Goal: Task Accomplishment & Management: Use online tool/utility

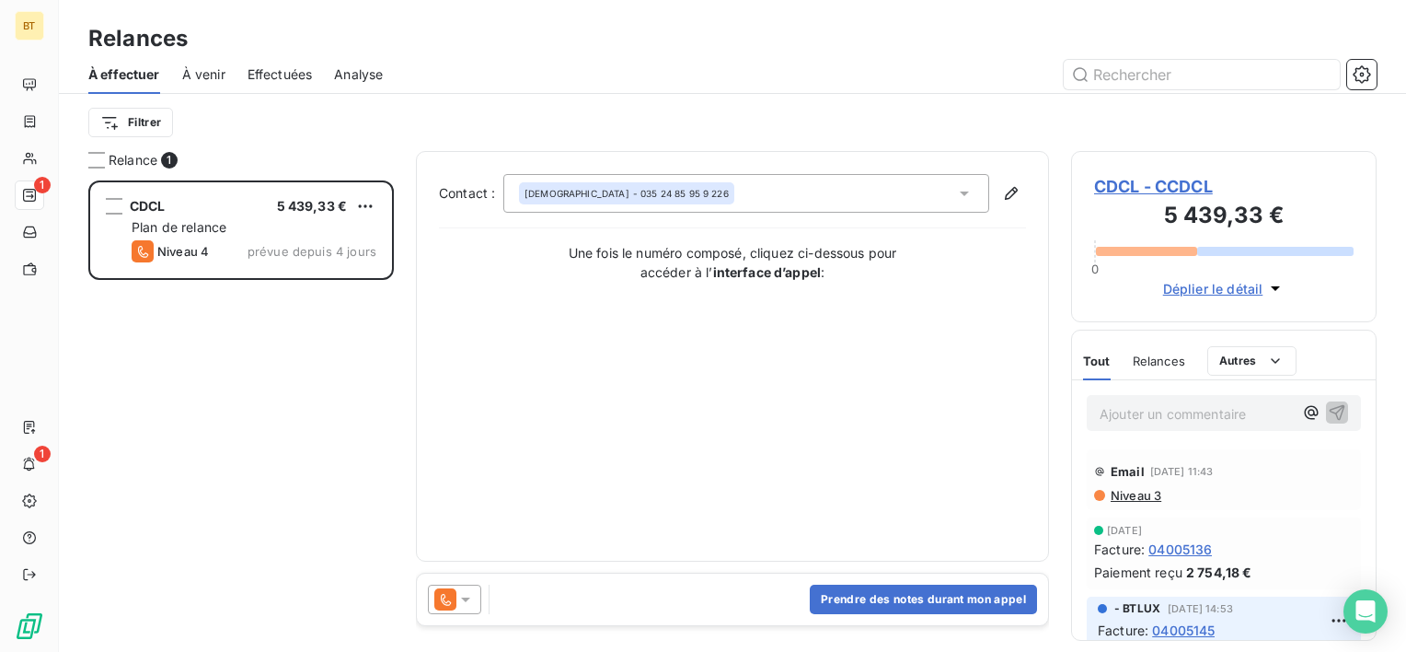
scroll to position [457, 291]
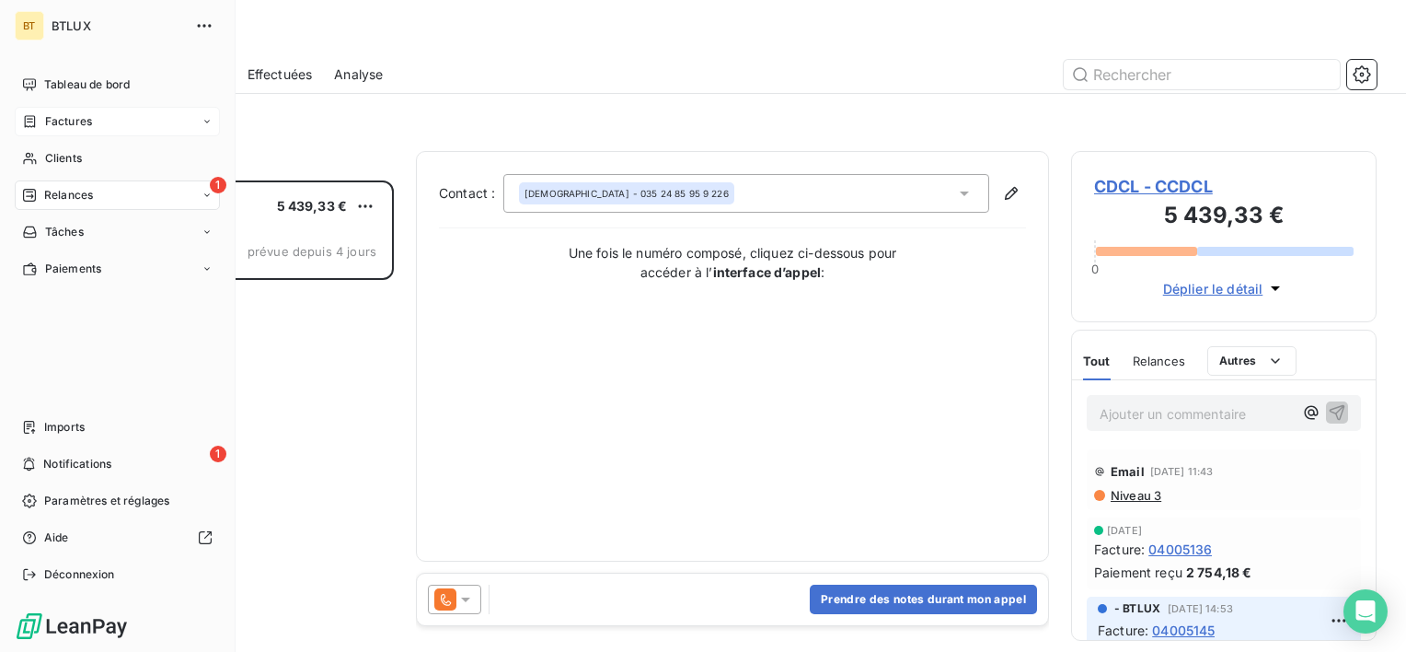
click at [63, 113] on span "Factures" at bounding box center [68, 121] width 47 height 17
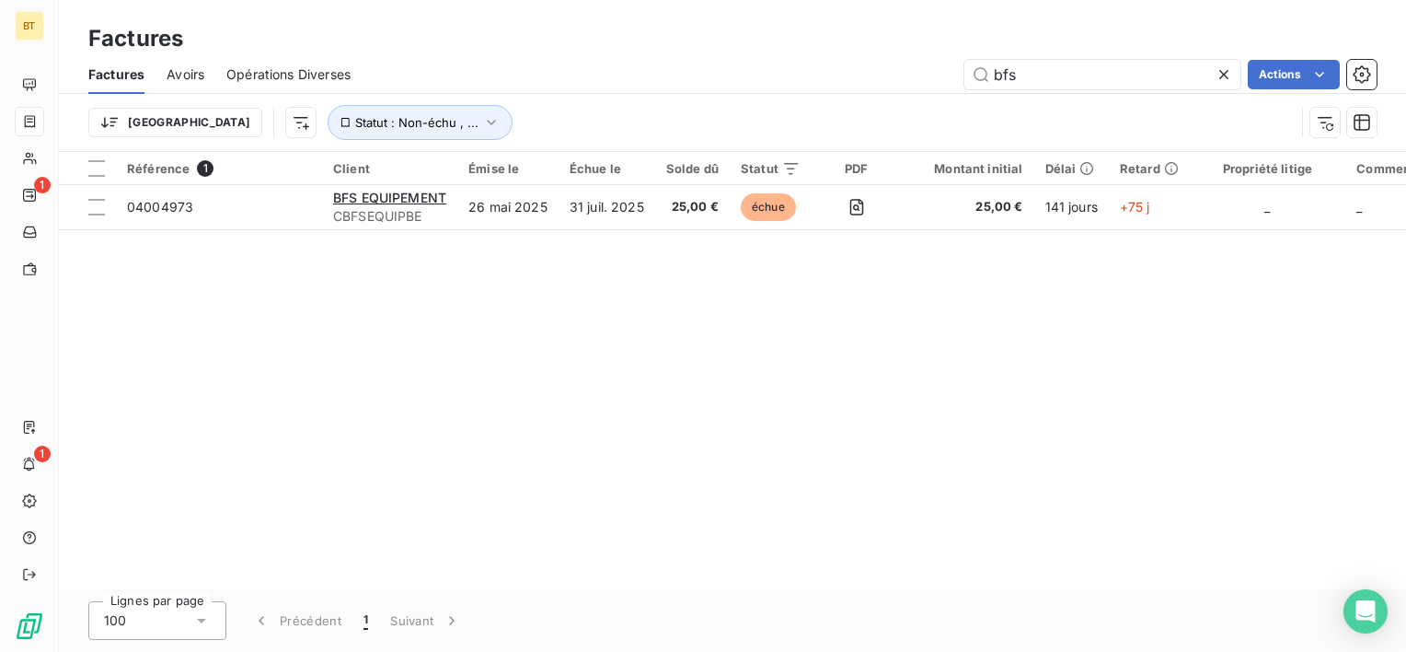
drag, startPoint x: 1032, startPoint y: 76, endPoint x: 939, endPoint y: 52, distance: 96.0
click at [939, 52] on div "Factures Factures Avoirs Opérations Diverses bfs Actions Trier Statut : Non-éch…" at bounding box center [733, 76] width 1348 height 152
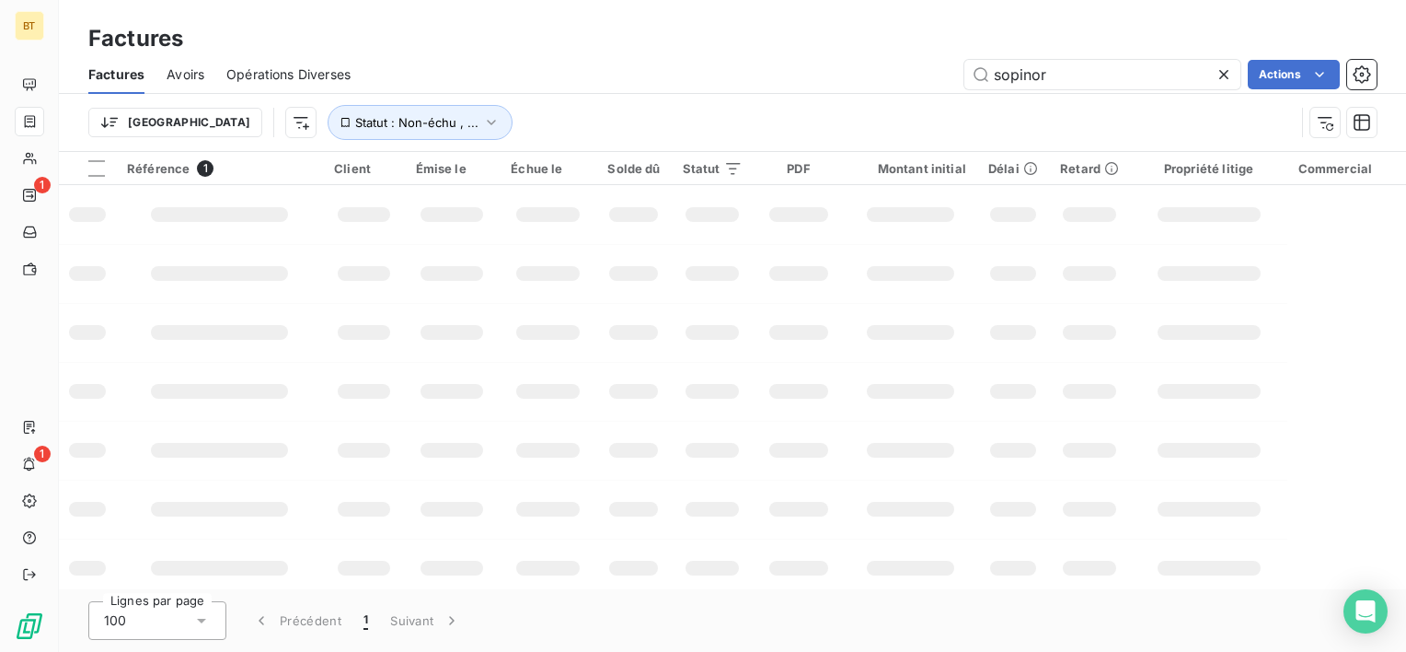
type input "sopinor"
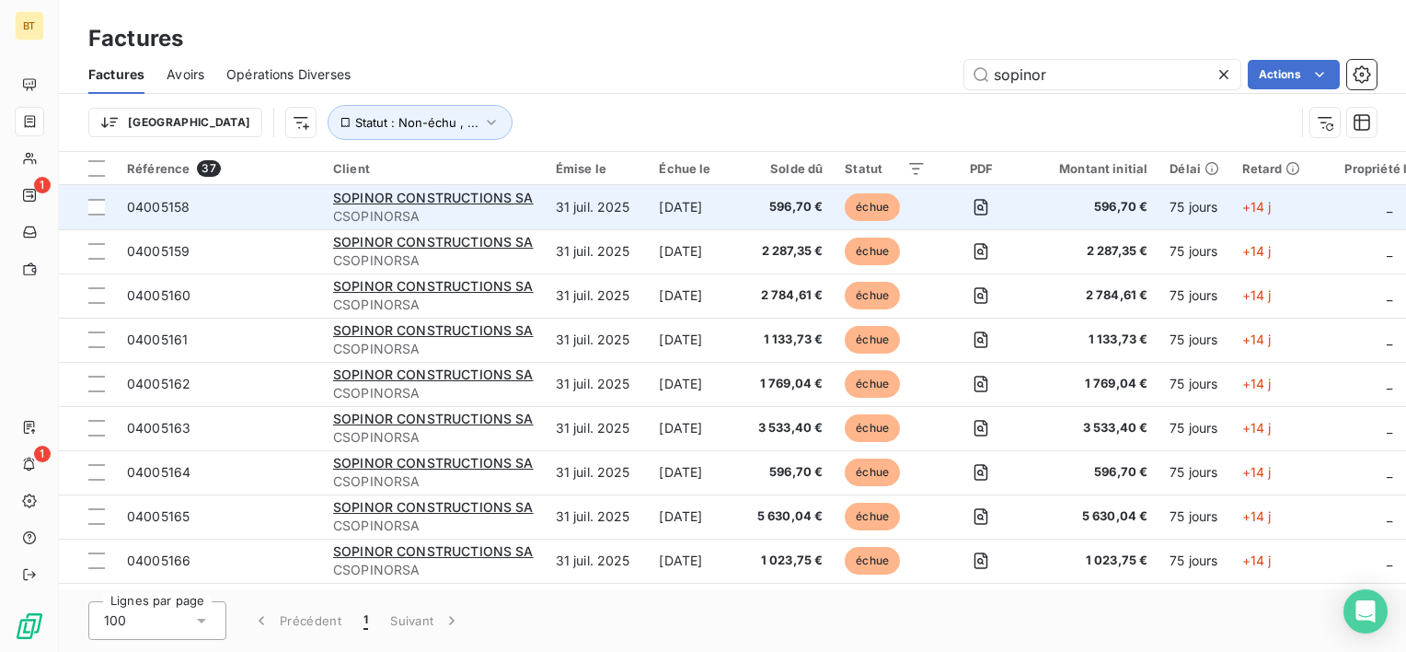
click at [168, 208] on span "04005158" at bounding box center [158, 207] width 63 height 16
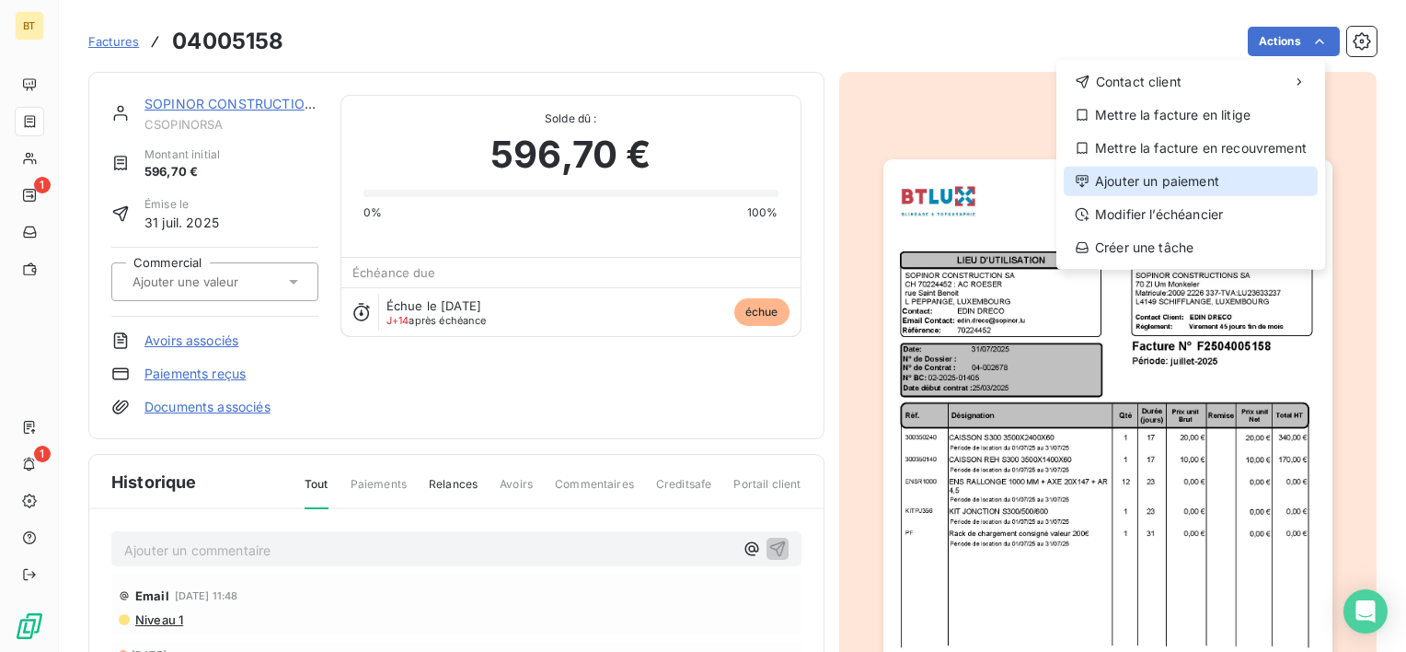
click at [1222, 191] on div "Ajouter un paiement" at bounding box center [1191, 181] width 254 height 29
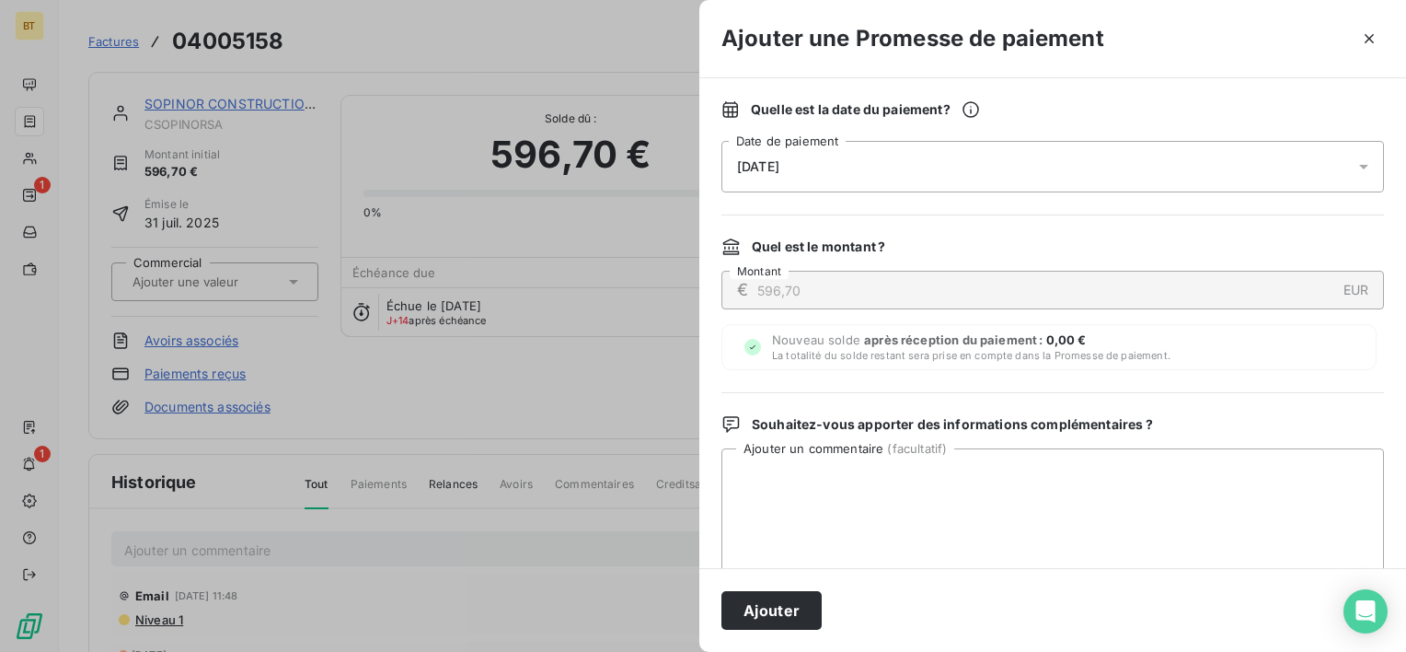
click at [850, 169] on div "[DATE]" at bounding box center [1053, 167] width 663 height 52
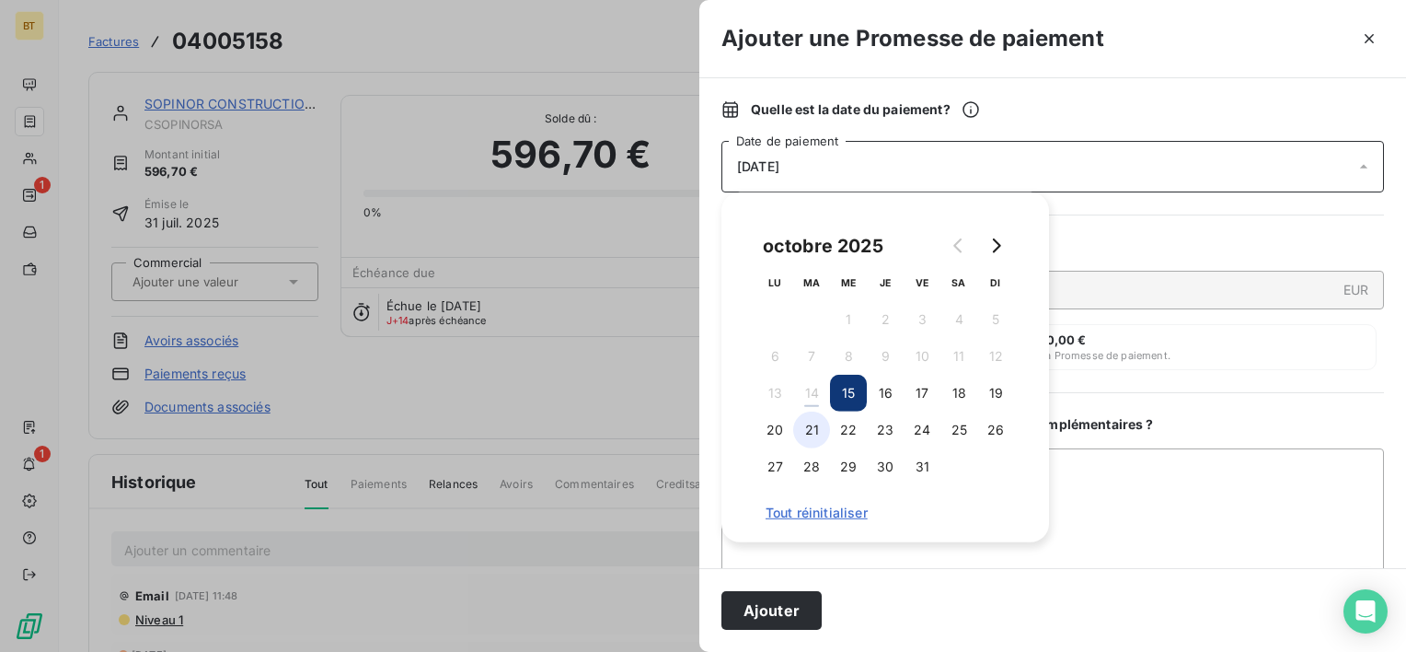
click at [804, 439] on button "21" at bounding box center [811, 429] width 37 height 37
click at [1049, 494] on textarea "Ajouter un commentaire ( facultatif )" at bounding box center [1053, 543] width 663 height 191
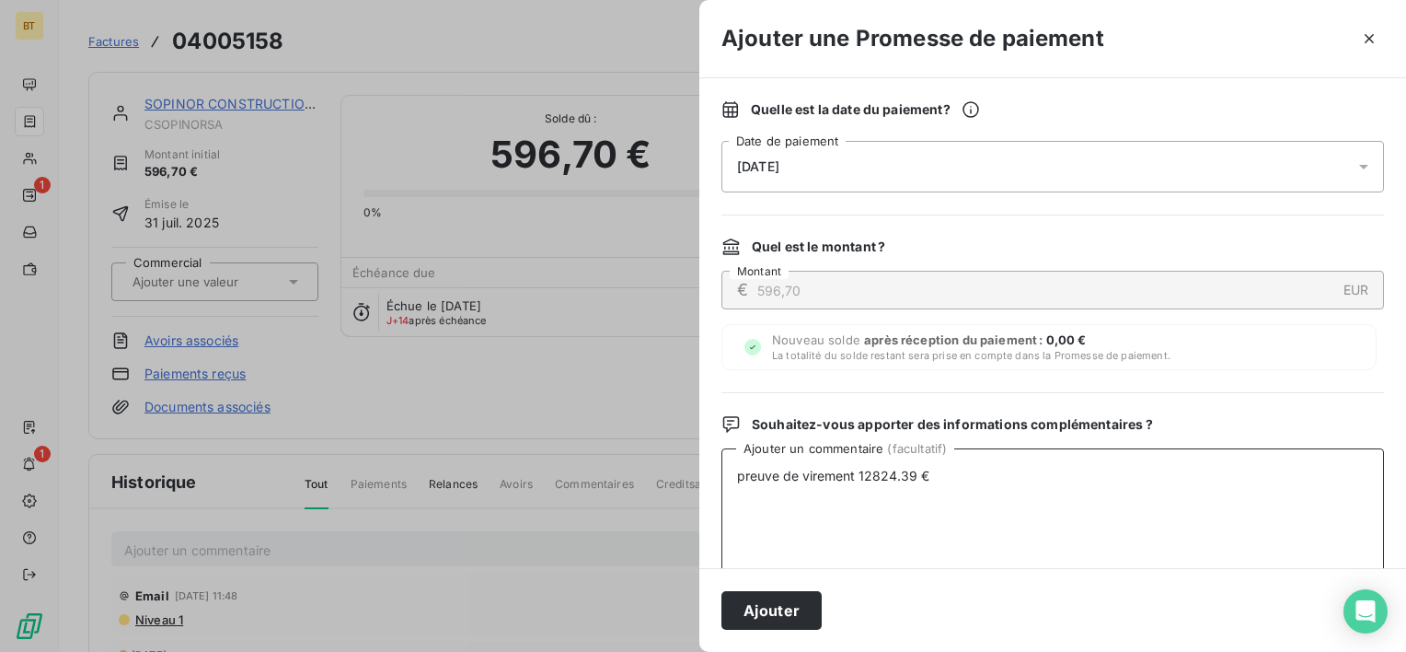
drag, startPoint x: 1002, startPoint y: 473, endPoint x: 596, endPoint y: 461, distance: 407.0
click at [596, 651] on div "Ajouter une Promesse de paiement Quelle est la date du paiement ? [DATE] Date d…" at bounding box center [703, 652] width 1406 height 0
click at [922, 550] on textarea "preuve de virement 12824.39 €" at bounding box center [1053, 543] width 663 height 191
type textarea "preuve de virement 12824.39 €"
click at [800, 609] on button "Ajouter" at bounding box center [772, 610] width 100 height 39
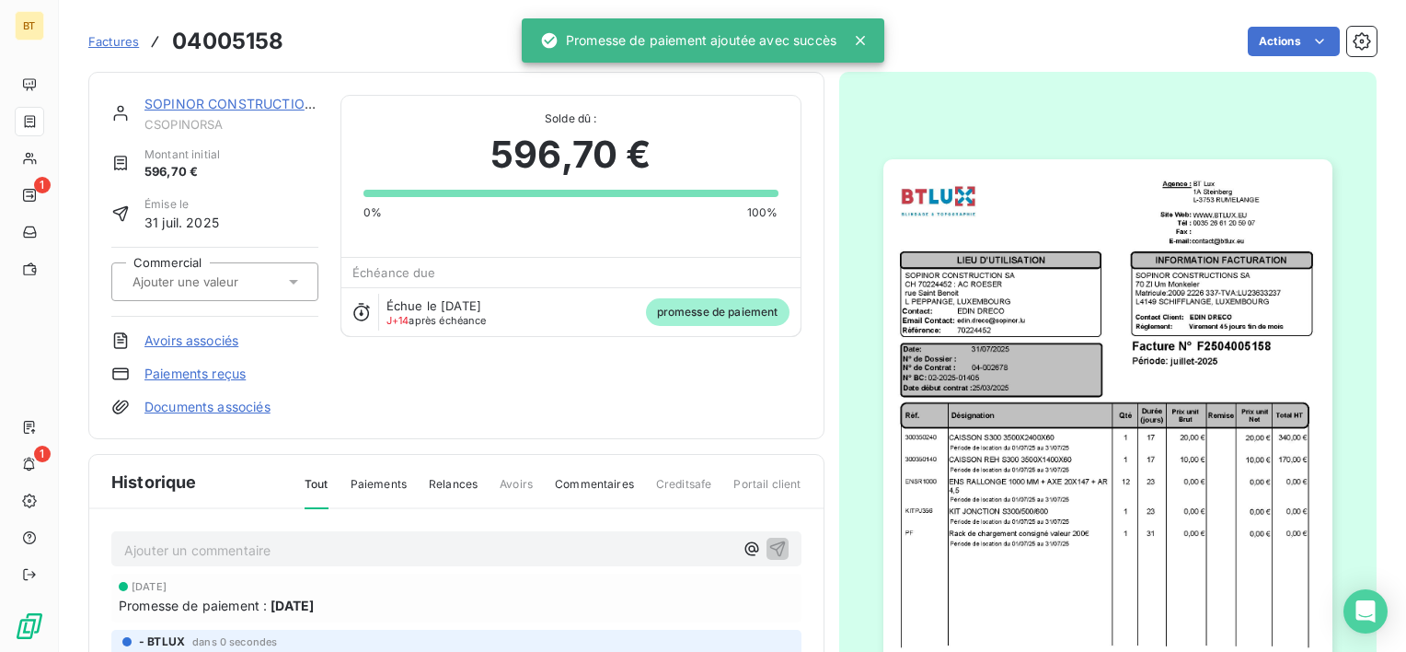
click at [128, 44] on span "Factures" at bounding box center [113, 41] width 51 height 15
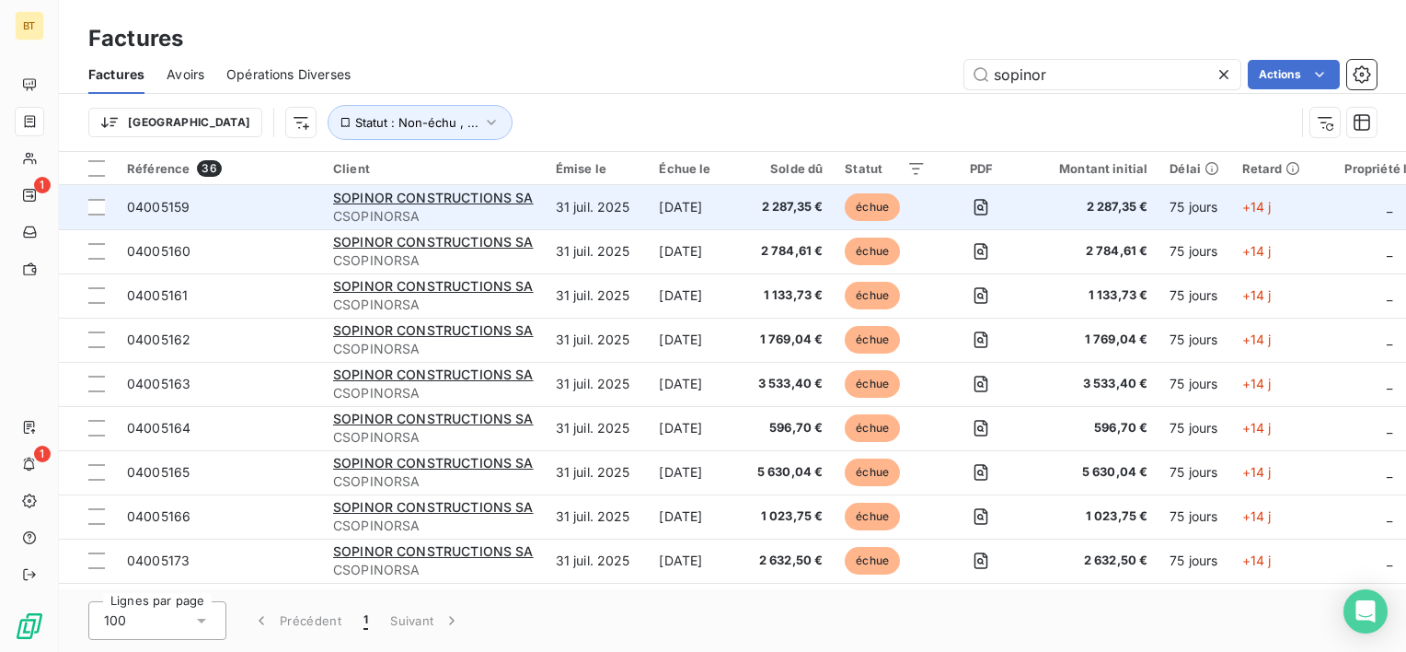
click at [173, 202] on span "04005159" at bounding box center [158, 207] width 63 height 16
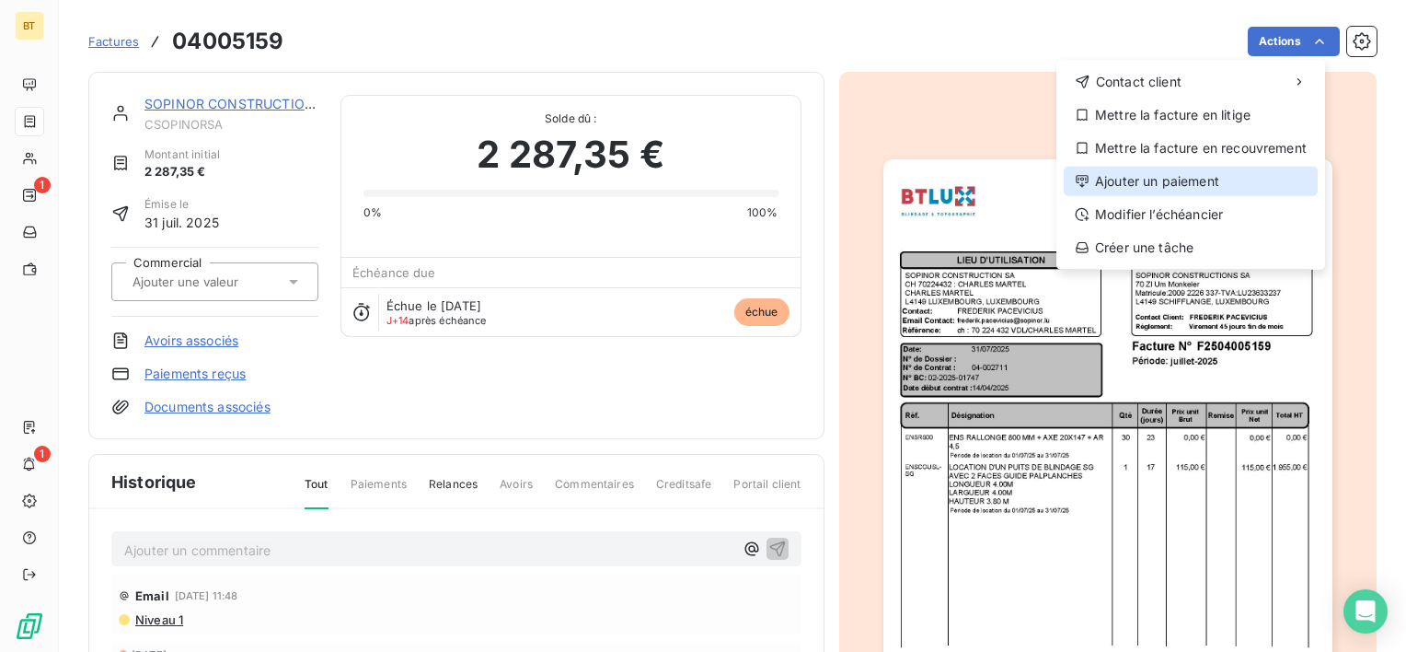
click at [1158, 188] on div "Ajouter un paiement" at bounding box center [1191, 181] width 254 height 29
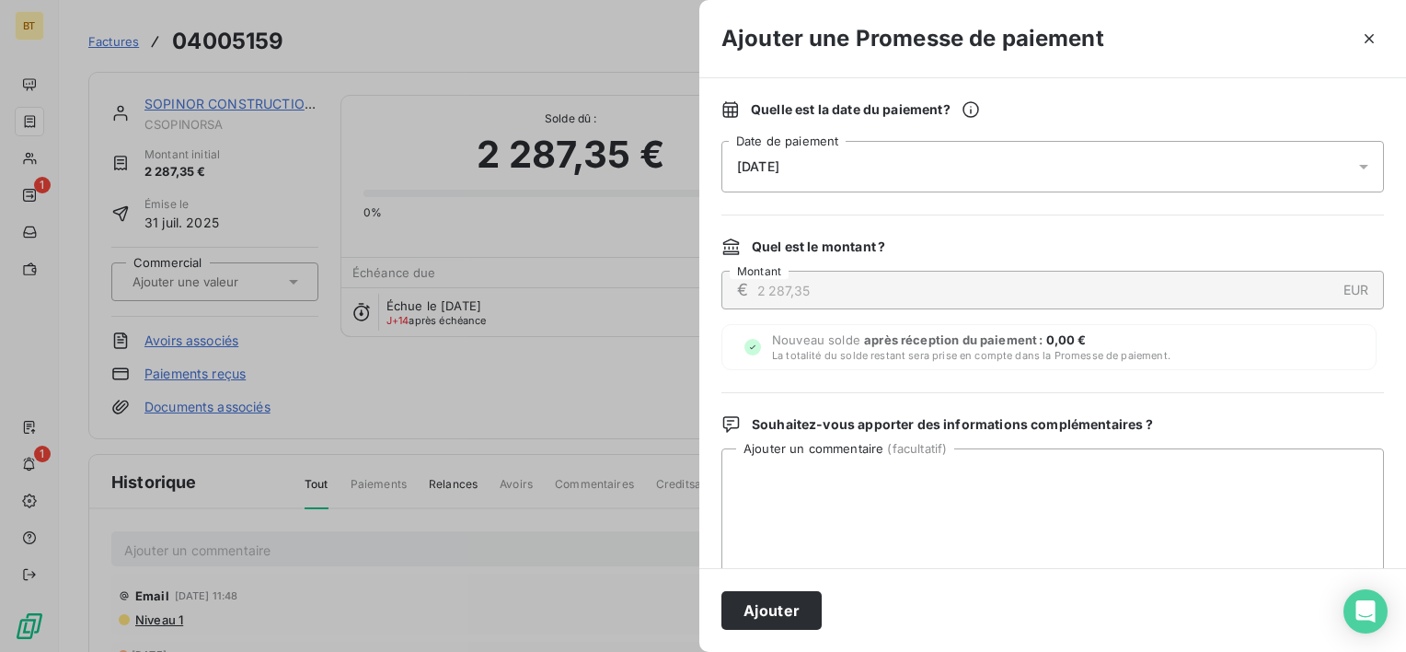
click at [950, 168] on div "[DATE]" at bounding box center [1053, 167] width 663 height 52
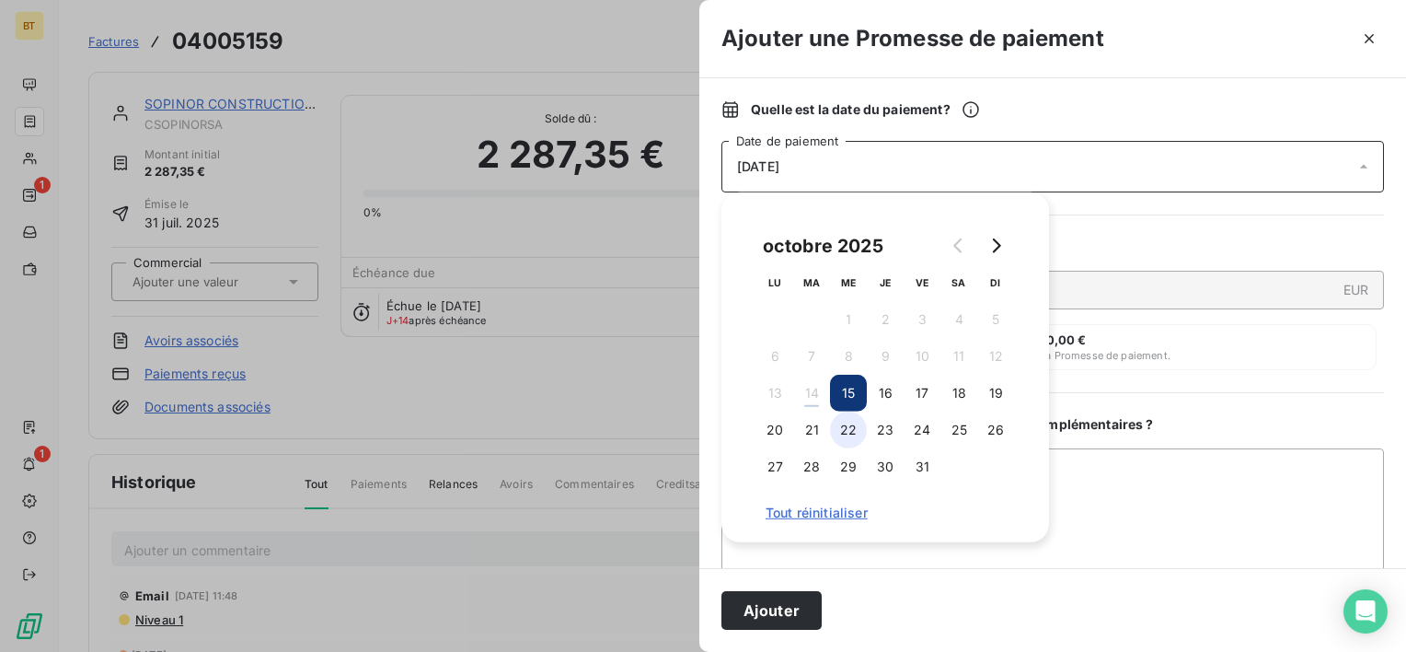
click at [850, 430] on button "22" at bounding box center [848, 429] width 37 height 37
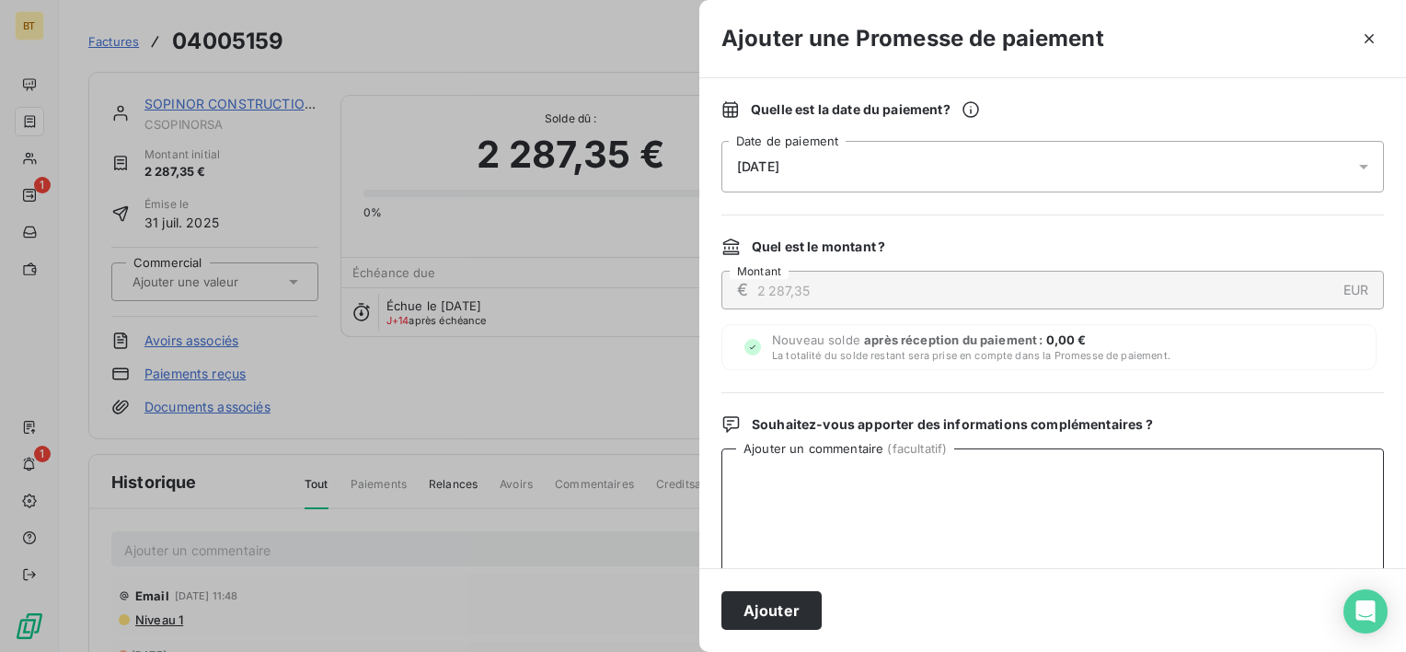
click at [1149, 486] on textarea "Ajouter un commentaire ( facultatif )" at bounding box center [1053, 543] width 663 height 191
paste textarea "preuve de virement 12824.39 €"
type textarea "preuve de virement 12824.39 €"
click at [739, 601] on button "Ajouter" at bounding box center [772, 610] width 100 height 39
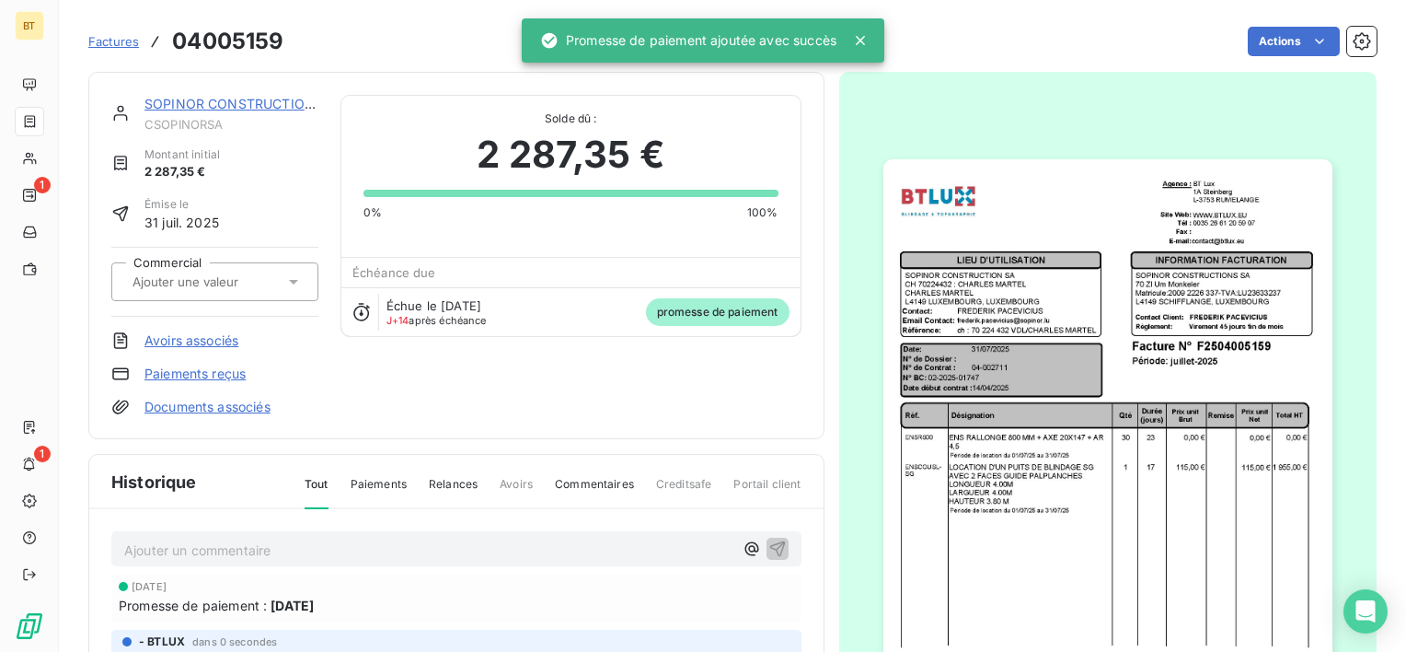
click at [92, 45] on span "Factures" at bounding box center [113, 41] width 51 height 15
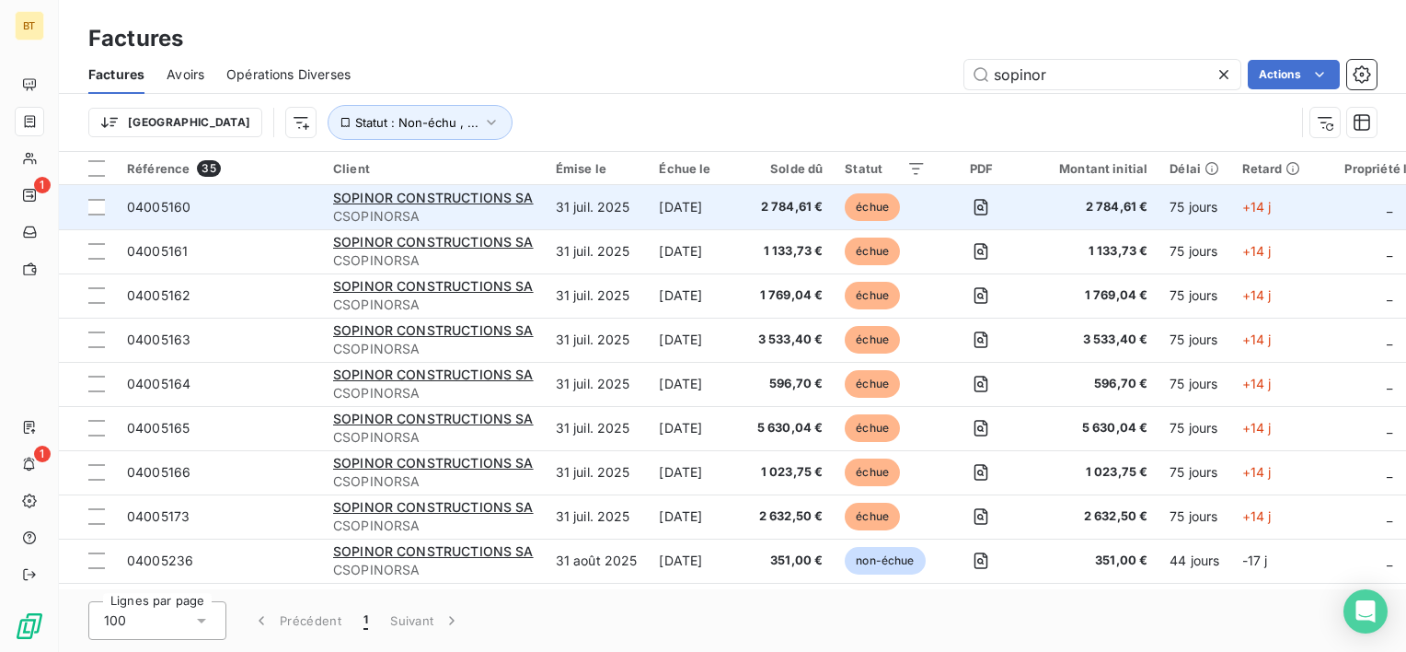
click at [158, 201] on span "04005160" at bounding box center [159, 207] width 64 height 16
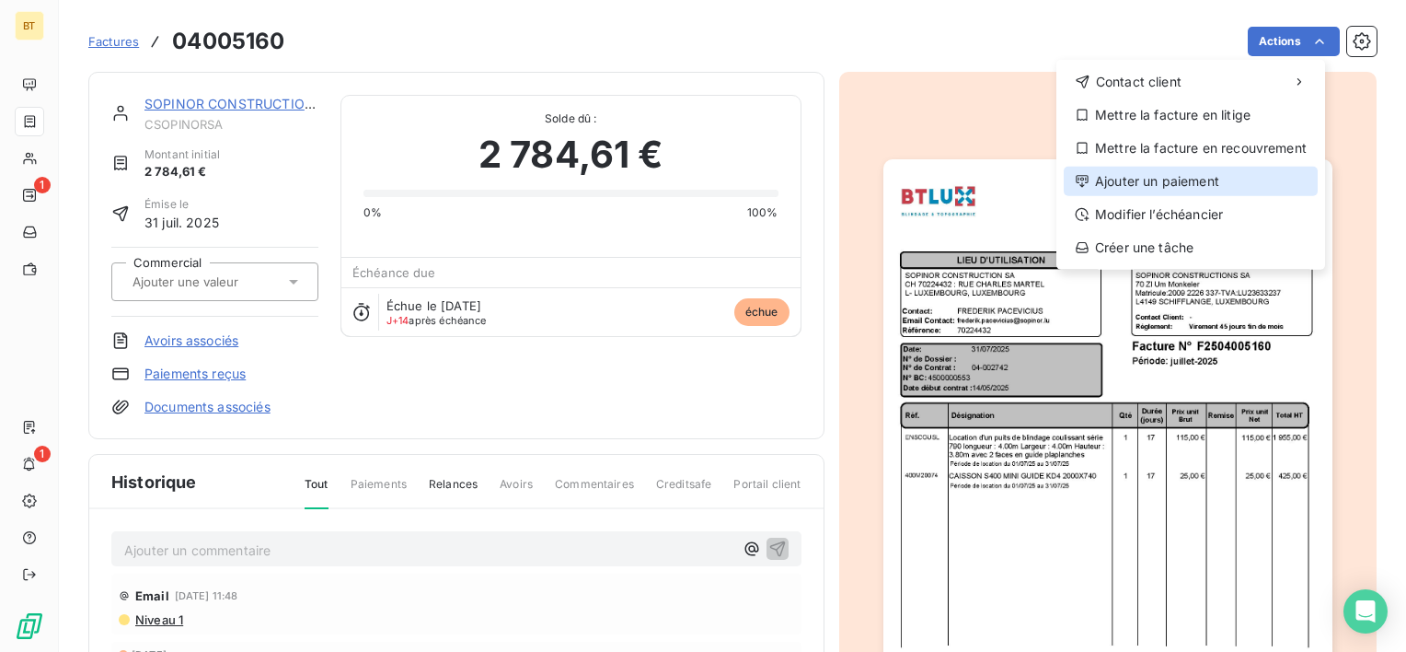
click at [1241, 189] on div "Ajouter un paiement" at bounding box center [1191, 181] width 254 height 29
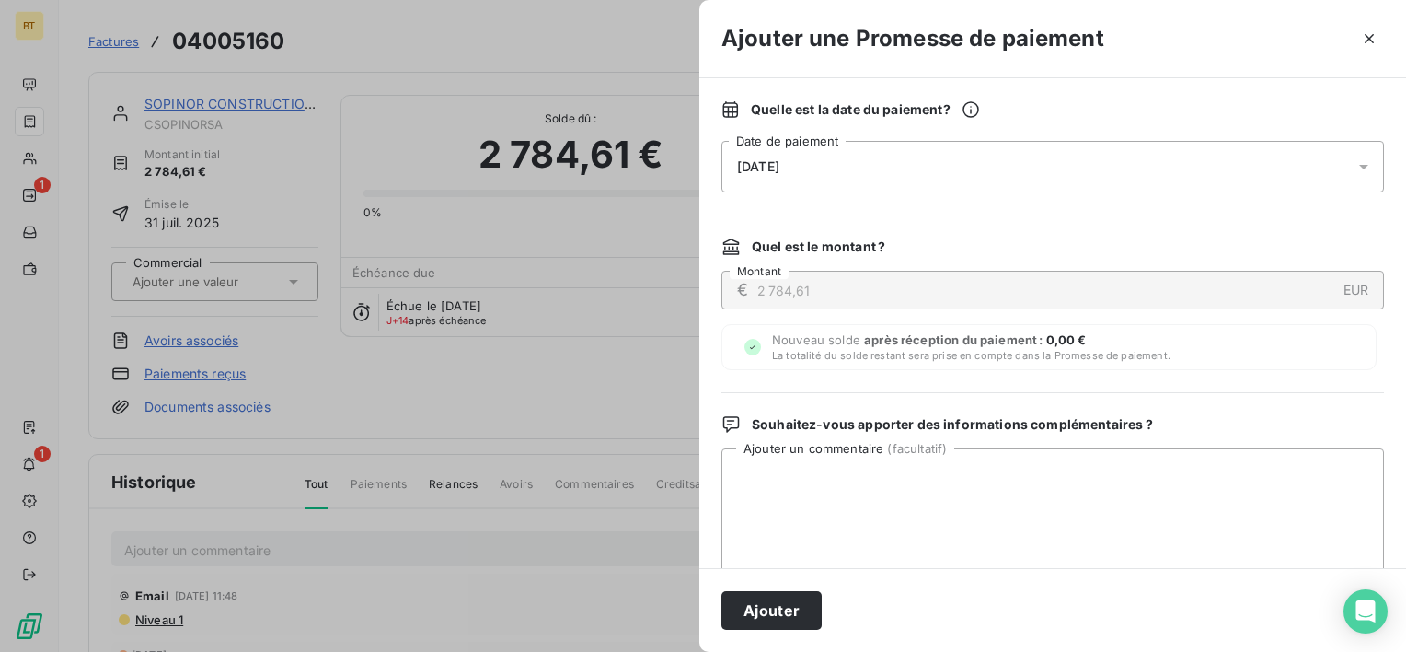
click at [806, 159] on div "[DATE]" at bounding box center [1053, 167] width 663 height 52
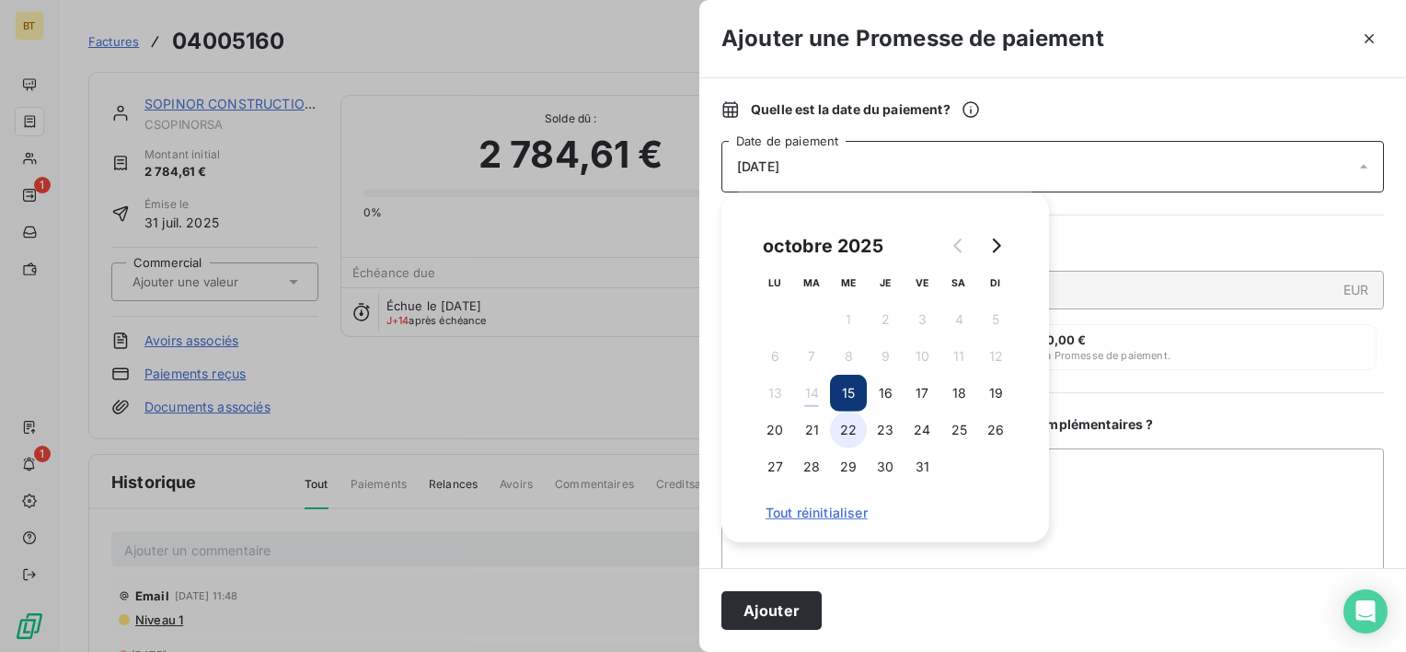
click at [853, 427] on button "22" at bounding box center [848, 429] width 37 height 37
click at [1202, 524] on textarea "Ajouter un commentaire ( facultatif )" at bounding box center [1053, 543] width 663 height 191
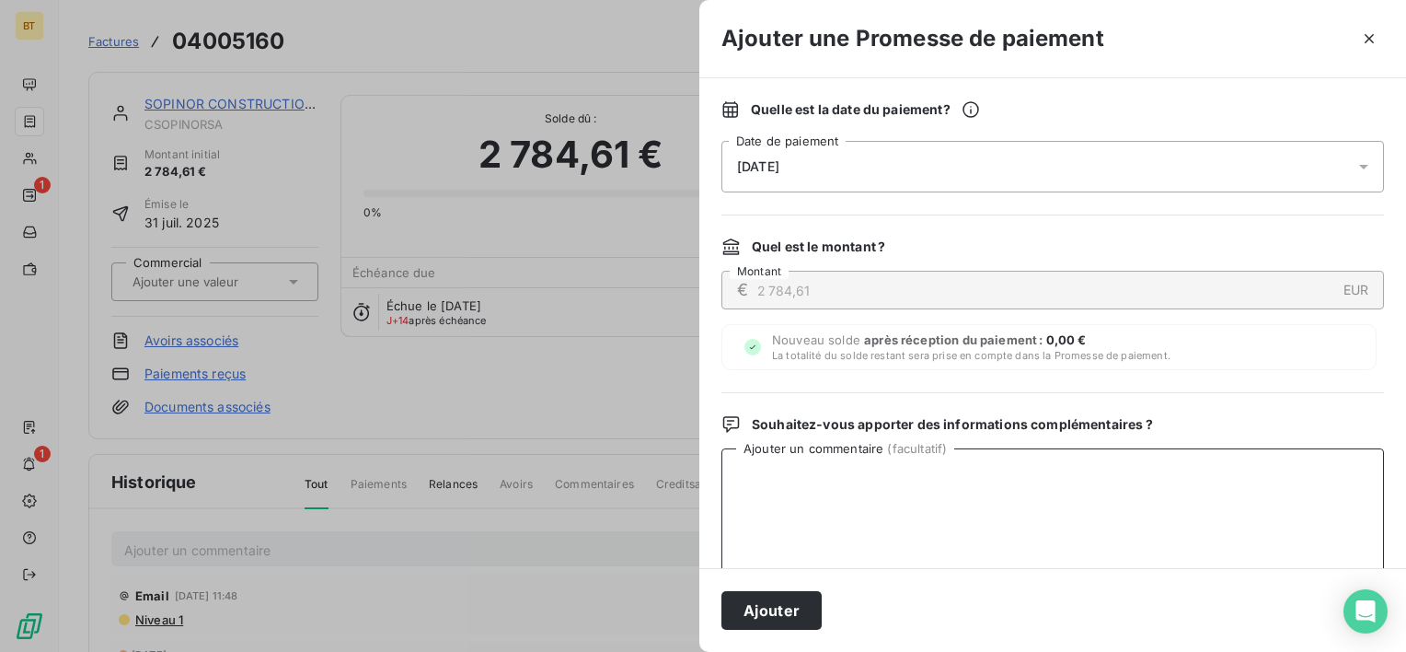
paste textarea "preuve de virement 12824.39 €"
type textarea "preuve de virement 12824.39 €"
click at [799, 621] on button "Ajouter" at bounding box center [772, 610] width 100 height 39
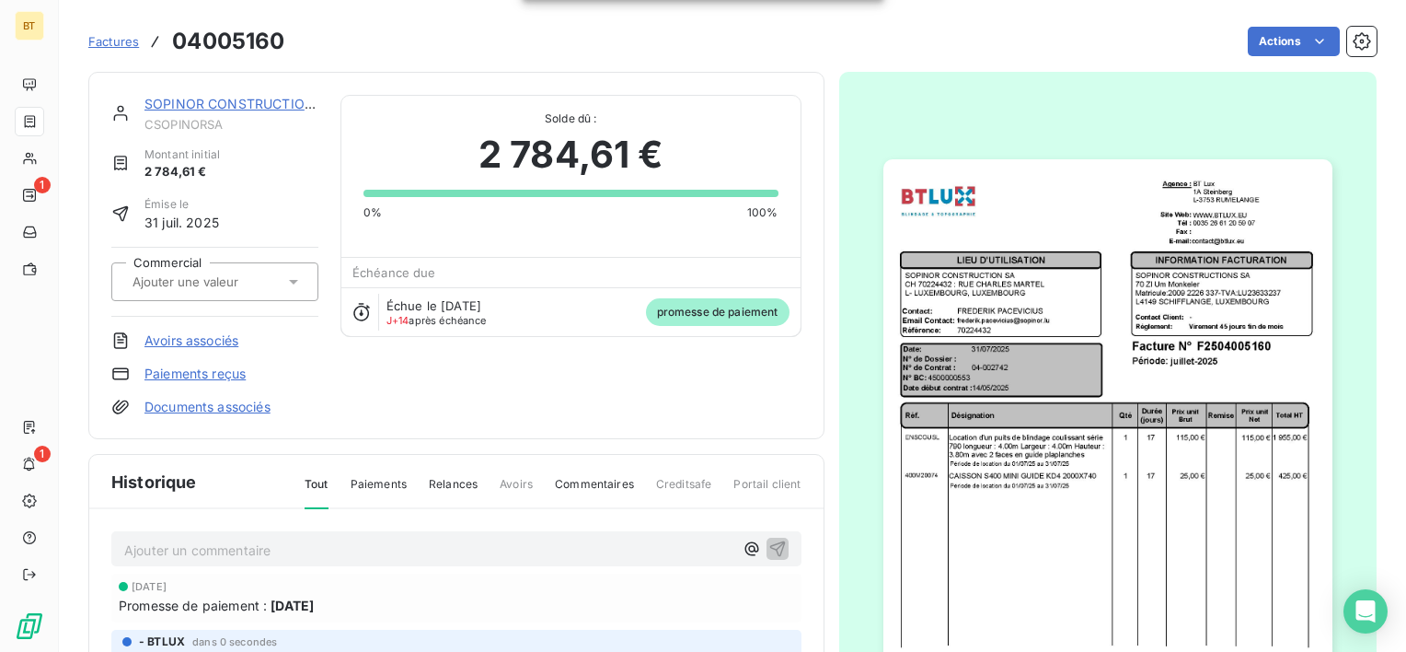
click at [111, 38] on span "Factures" at bounding box center [113, 41] width 51 height 15
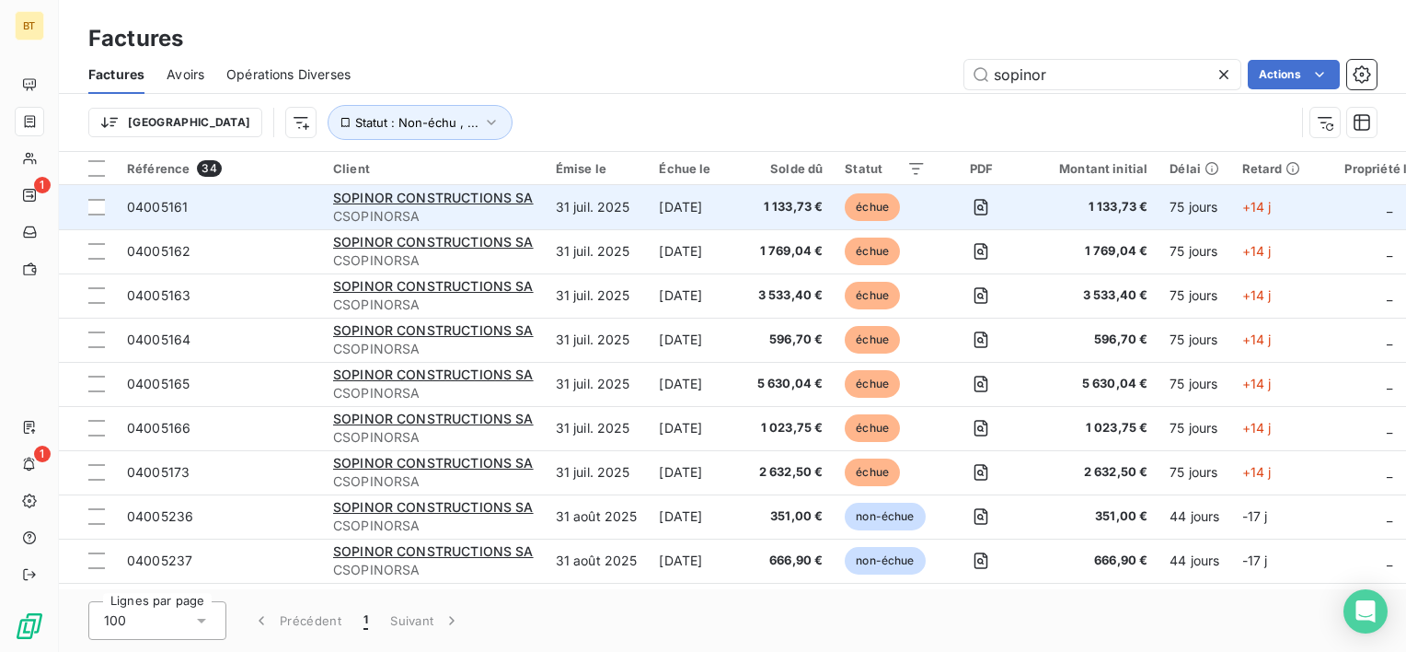
click at [165, 208] on span "04005161" at bounding box center [157, 207] width 61 height 16
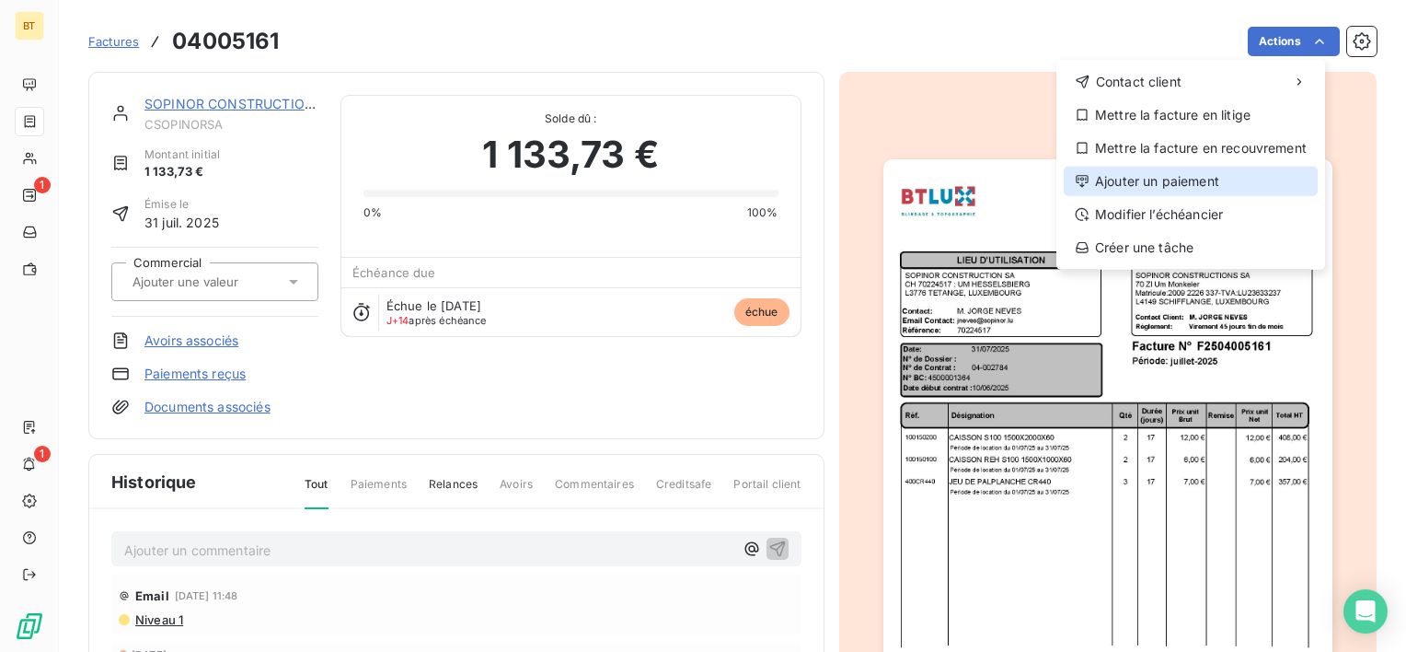
click at [1233, 191] on div "Ajouter un paiement" at bounding box center [1191, 181] width 254 height 29
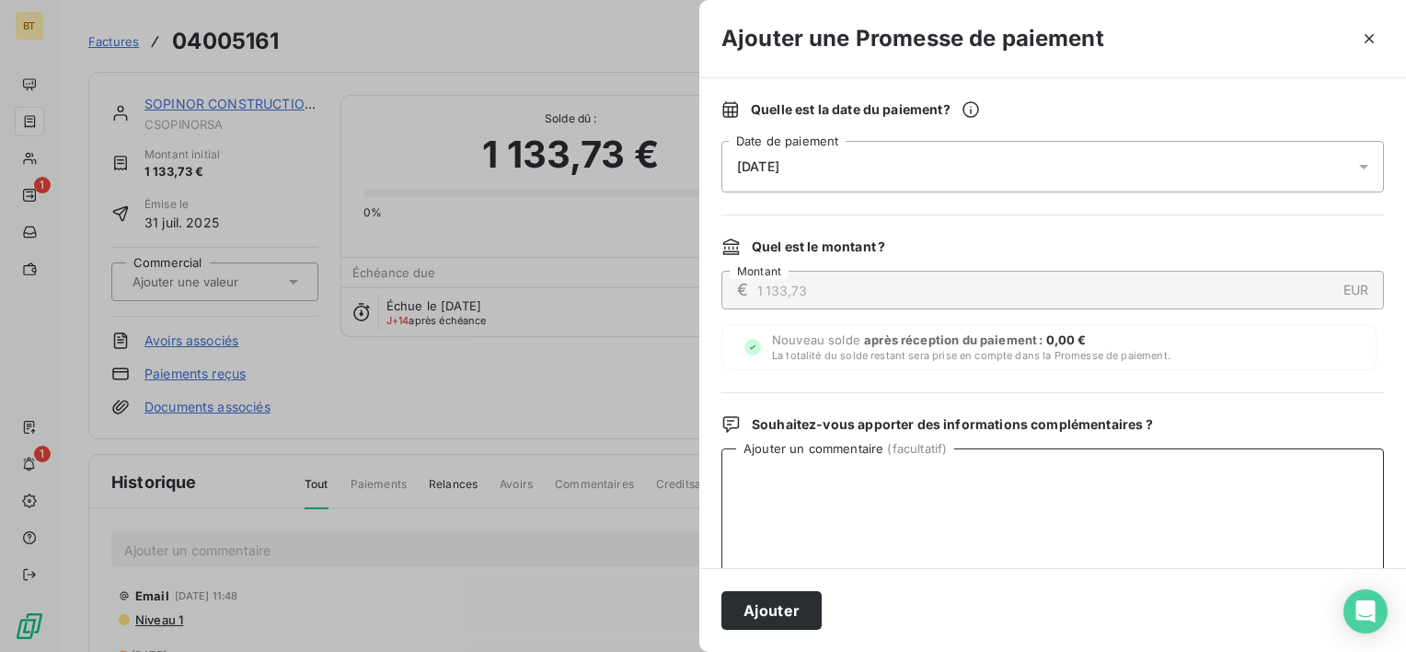
click at [1126, 529] on textarea "Ajouter un commentaire ( facultatif )" at bounding box center [1053, 543] width 663 height 191
paste textarea "preuve de virement 12824.39 €"
type textarea "preuve de virement 12824.39 €"
click at [832, 156] on div "[DATE]" at bounding box center [1053, 167] width 663 height 52
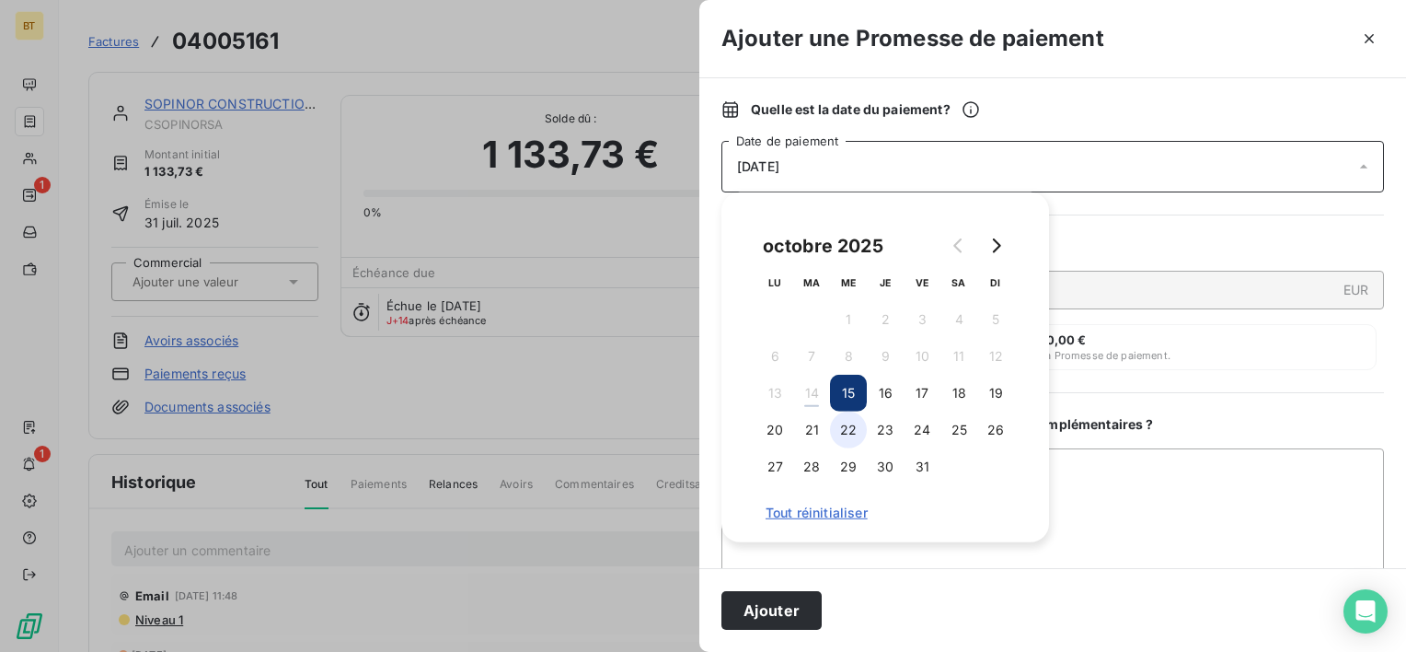
click at [851, 428] on button "22" at bounding box center [848, 429] width 37 height 37
click at [766, 639] on div "Ajouter" at bounding box center [1053, 610] width 707 height 84
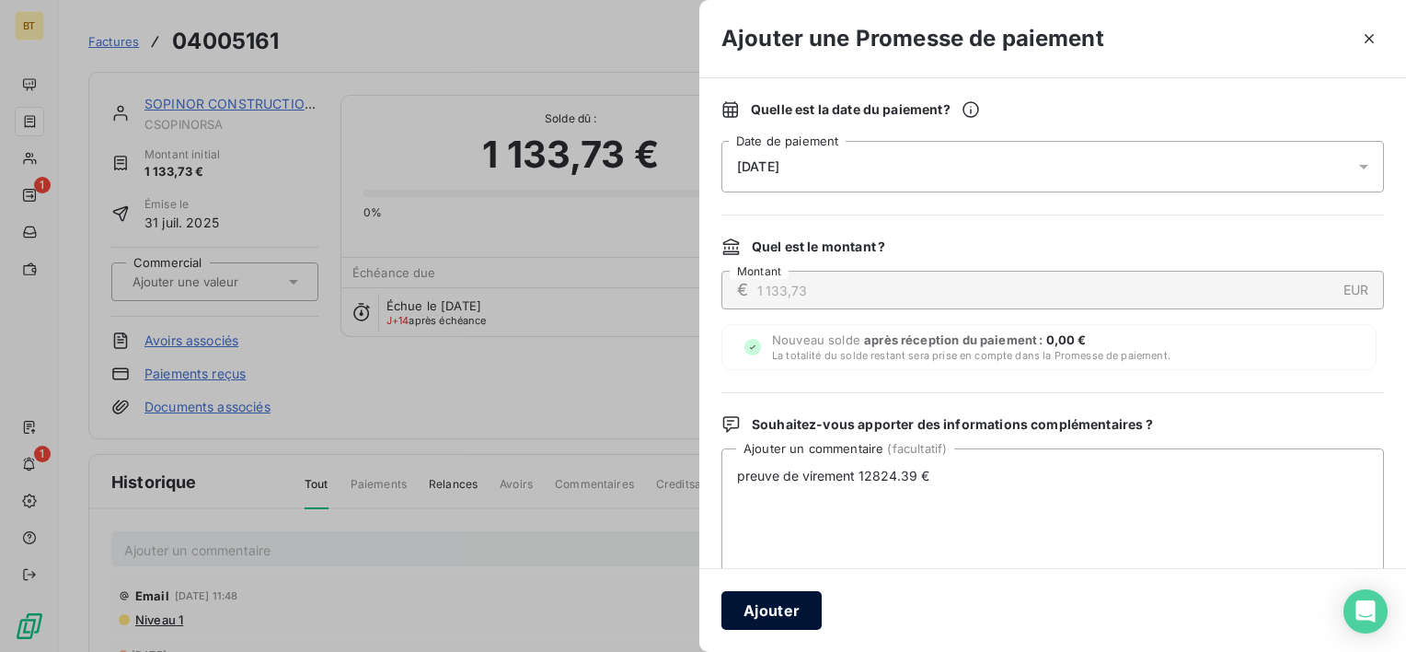
click at [769, 622] on button "Ajouter" at bounding box center [772, 610] width 100 height 39
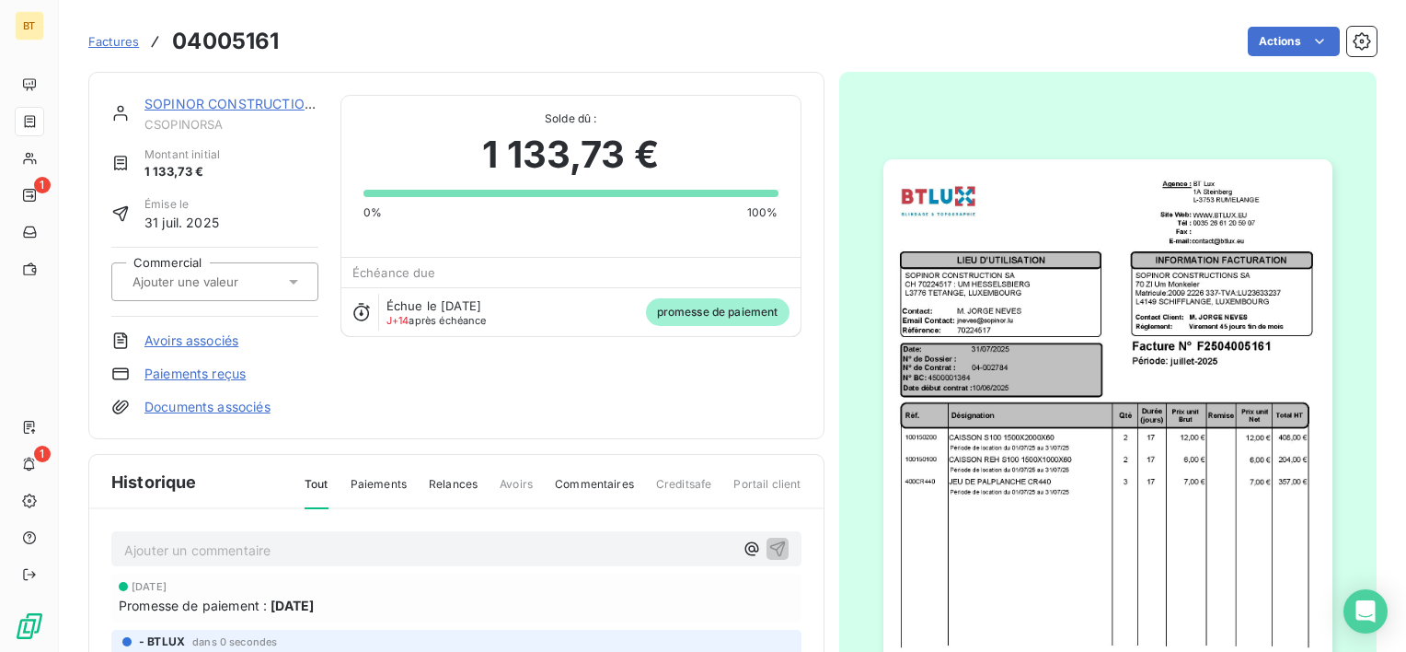
click at [92, 43] on span "Factures" at bounding box center [113, 41] width 51 height 15
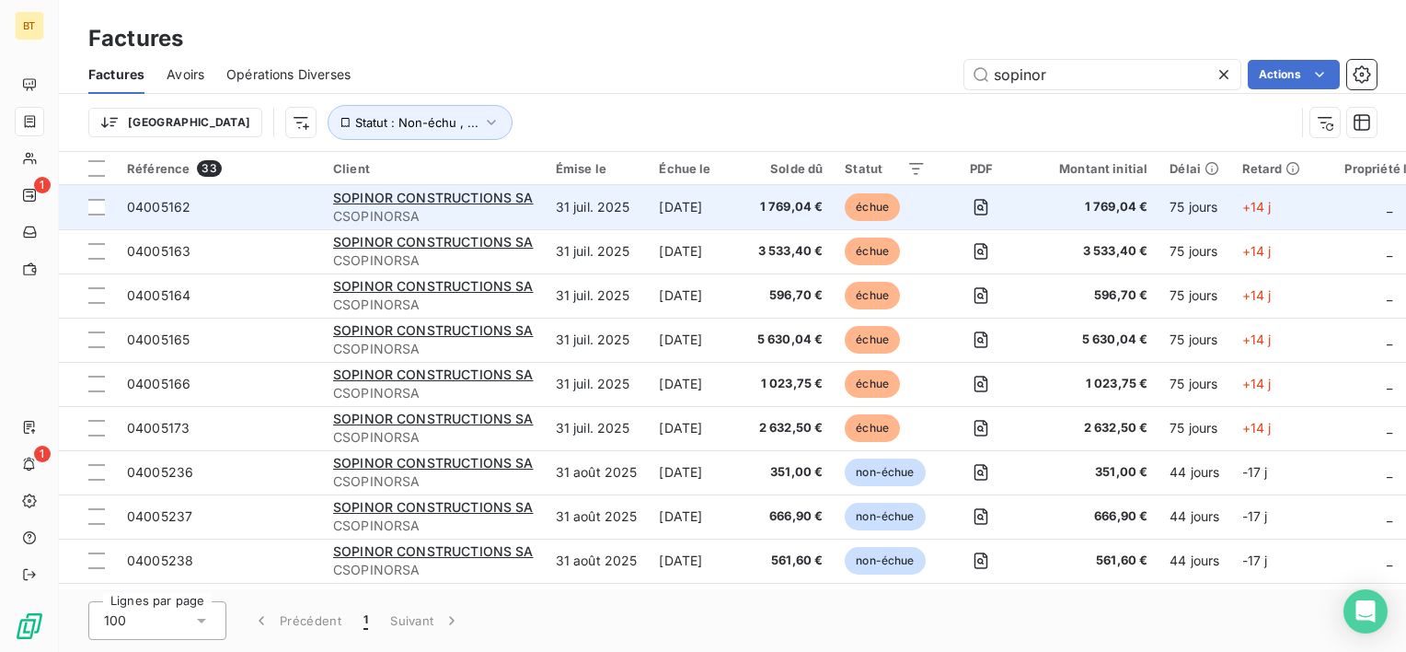
click at [431, 207] on span "CSOPINORSA" at bounding box center [433, 216] width 201 height 18
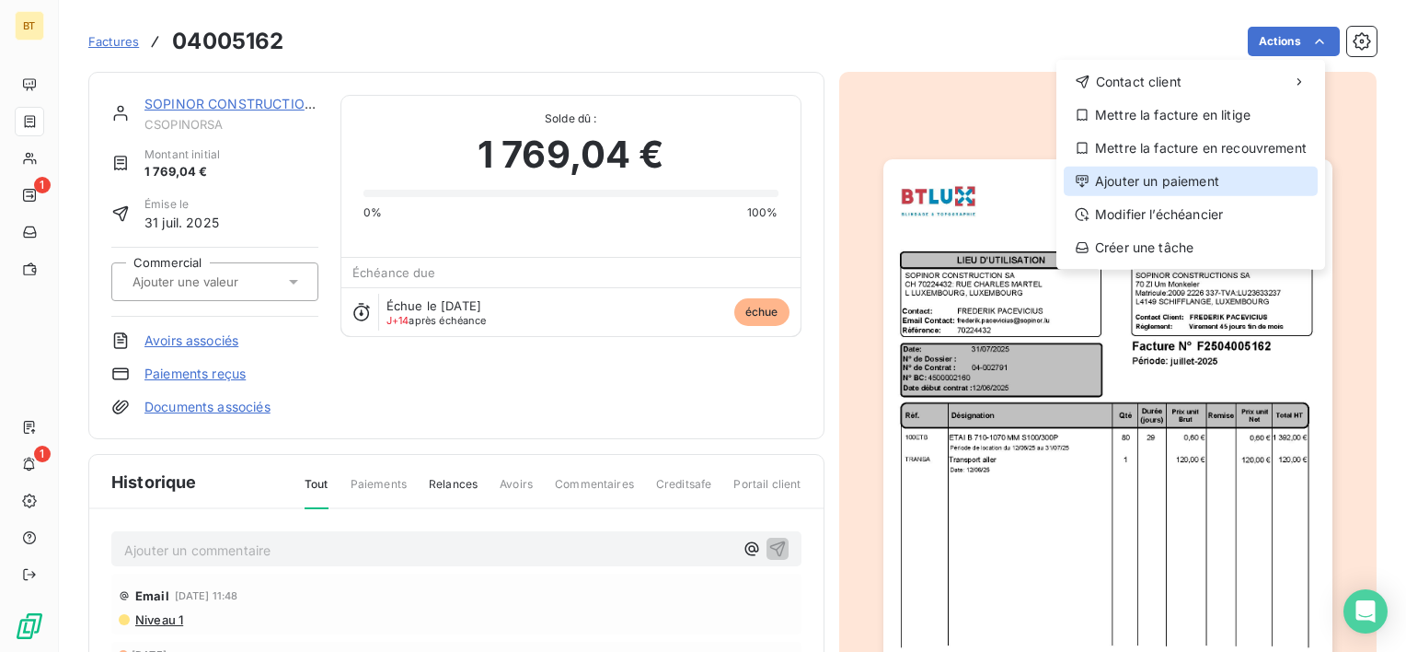
click at [1230, 180] on div "Ajouter un paiement" at bounding box center [1191, 181] width 254 height 29
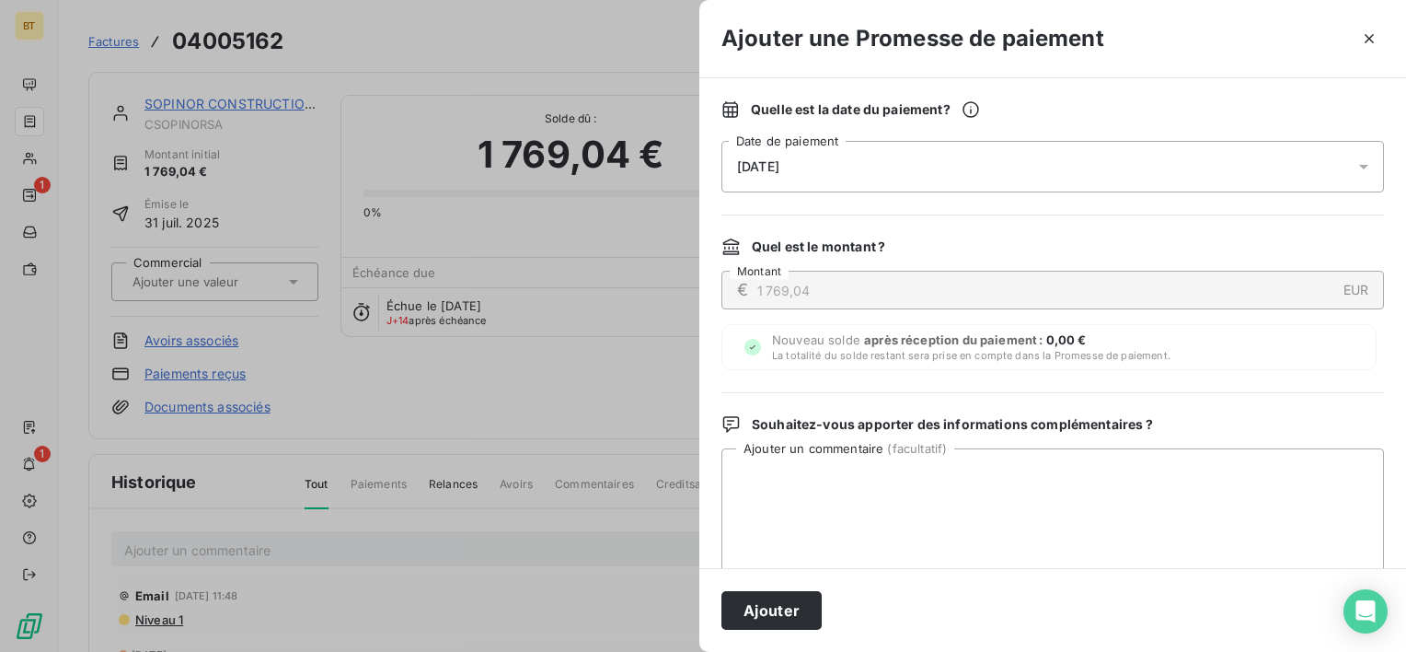
click at [842, 166] on div "[DATE]" at bounding box center [1053, 167] width 663 height 52
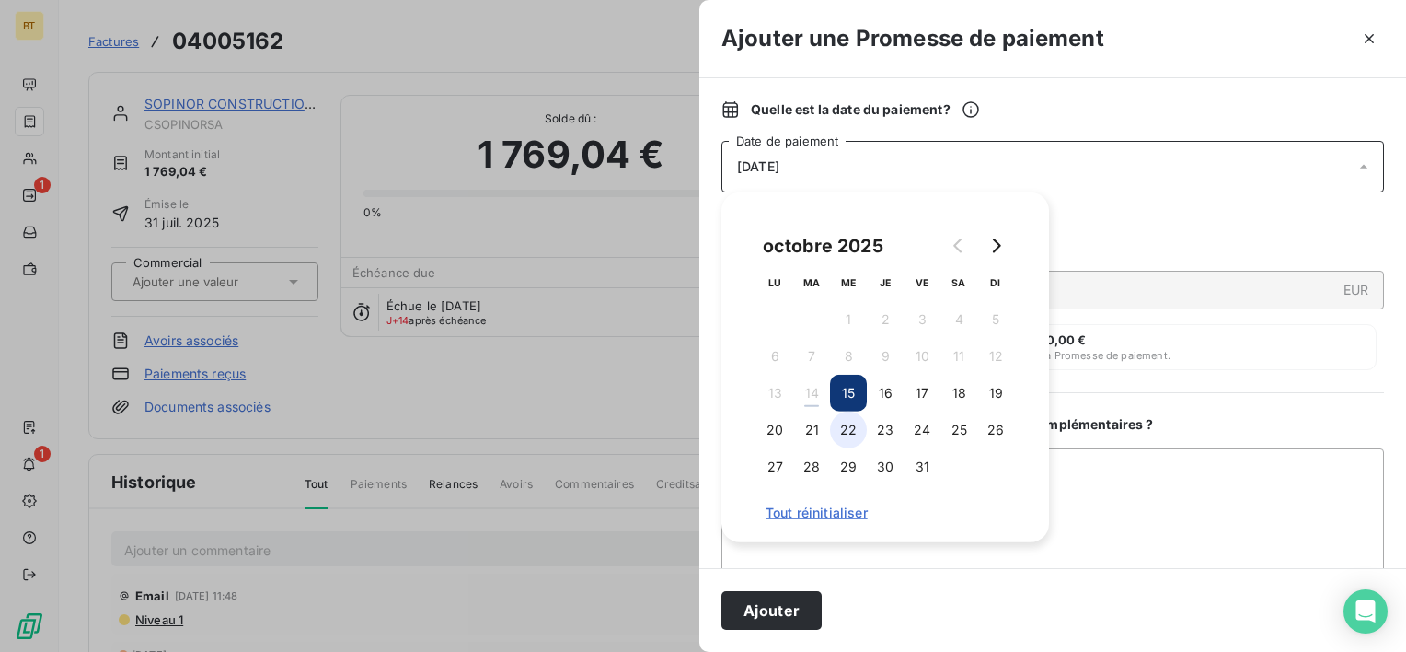
click at [853, 429] on button "22" at bounding box center [848, 429] width 37 height 37
click at [1227, 490] on textarea "Ajouter un commentaire ( facultatif )" at bounding box center [1053, 543] width 663 height 191
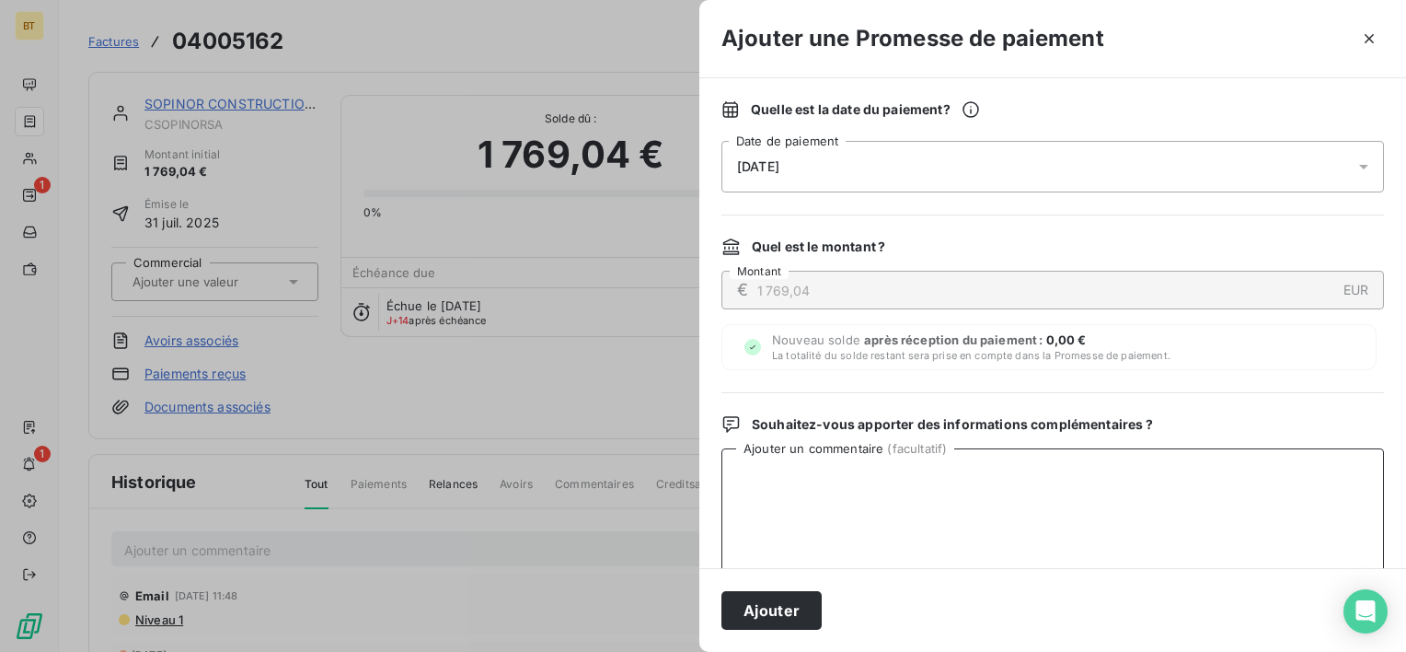
paste textarea "preuve de virement 12824.39 €"
type textarea "preuve de virement 12824.39 €"
click at [786, 610] on button "Ajouter" at bounding box center [772, 610] width 100 height 39
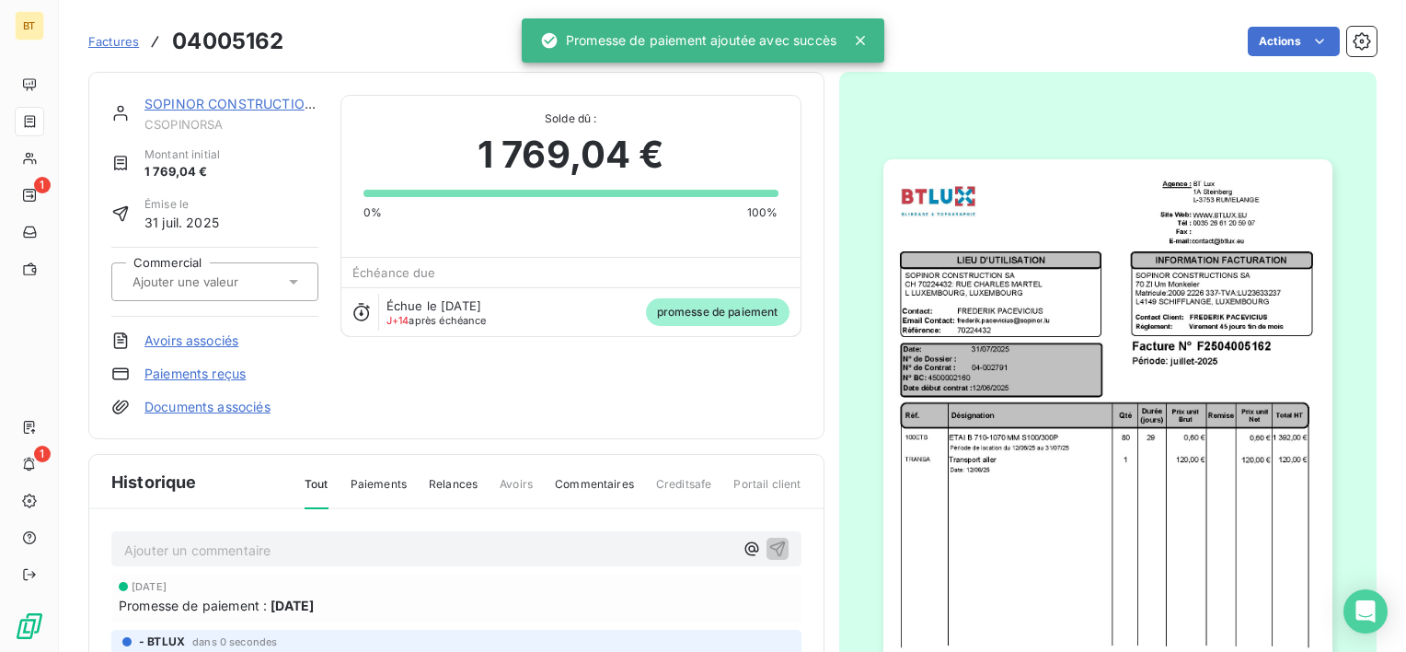
click at [121, 45] on span "Factures" at bounding box center [113, 41] width 51 height 15
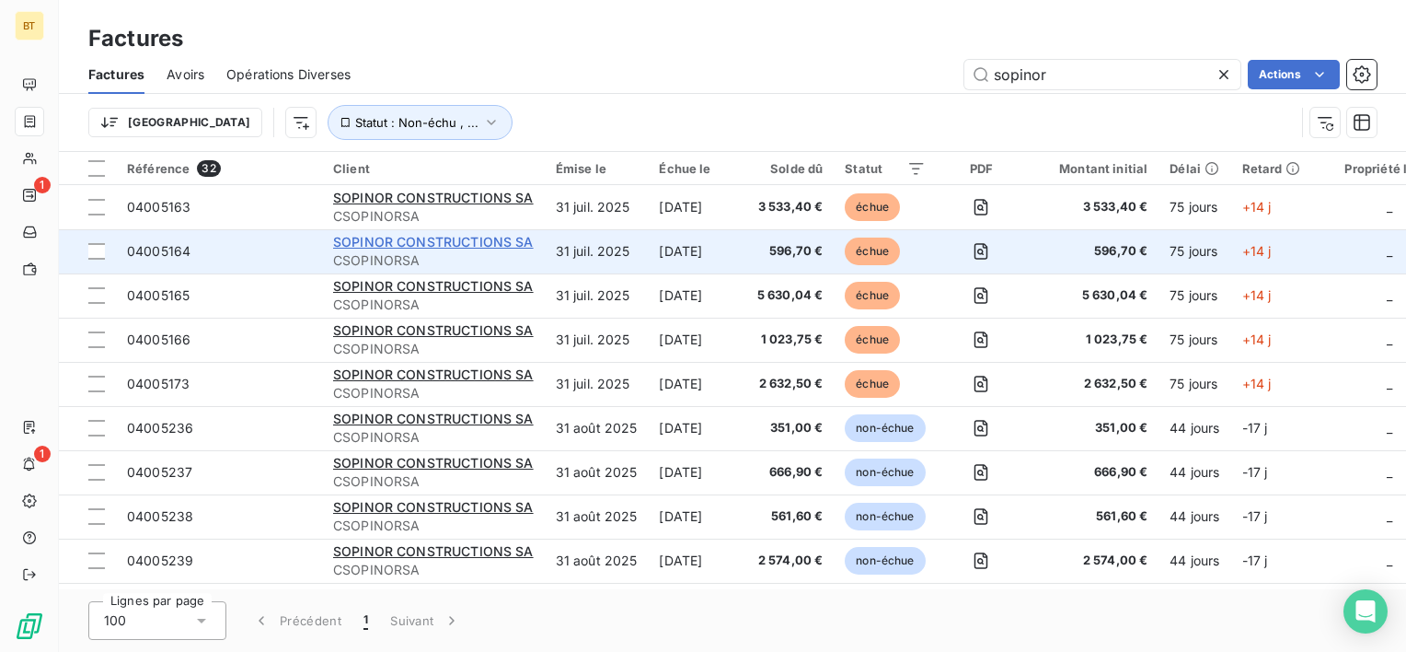
click at [445, 242] on span "SOPINOR CONSTRUCTIONS SA" at bounding box center [433, 242] width 201 height 16
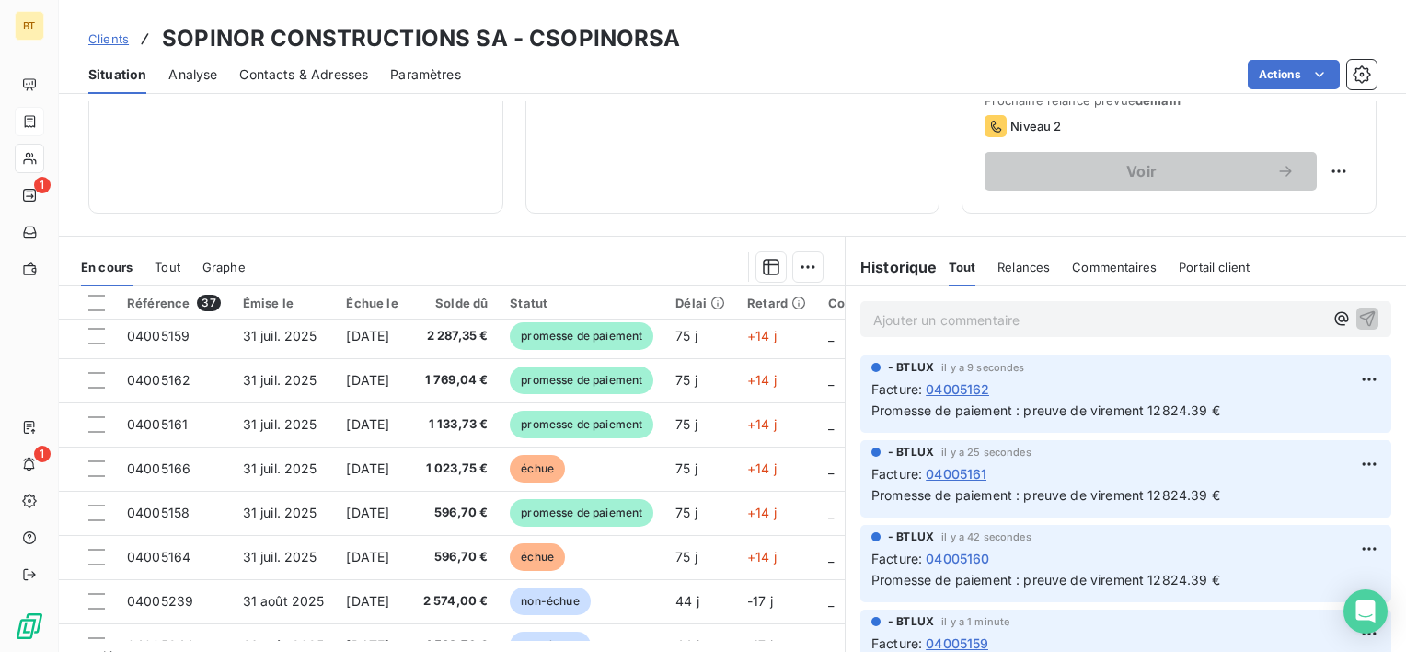
scroll to position [184, 0]
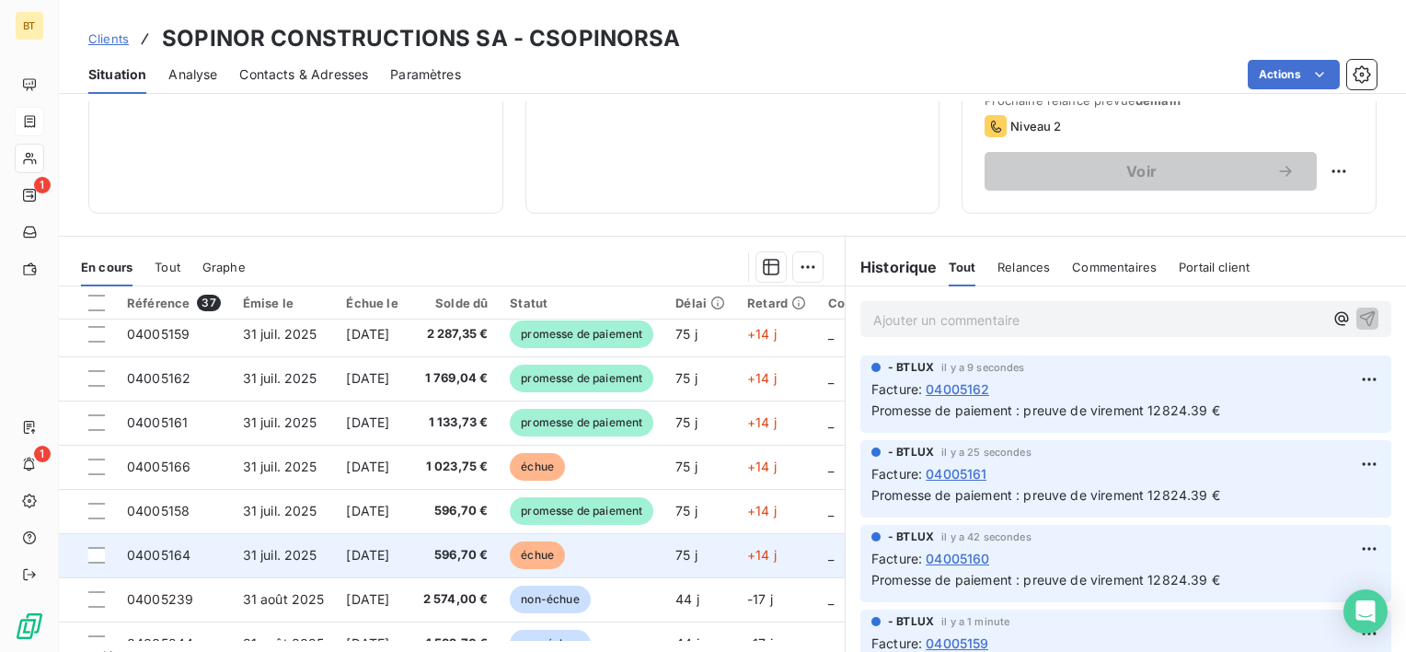
click at [290, 556] on span "31 juil. 2025" at bounding box center [280, 555] width 75 height 16
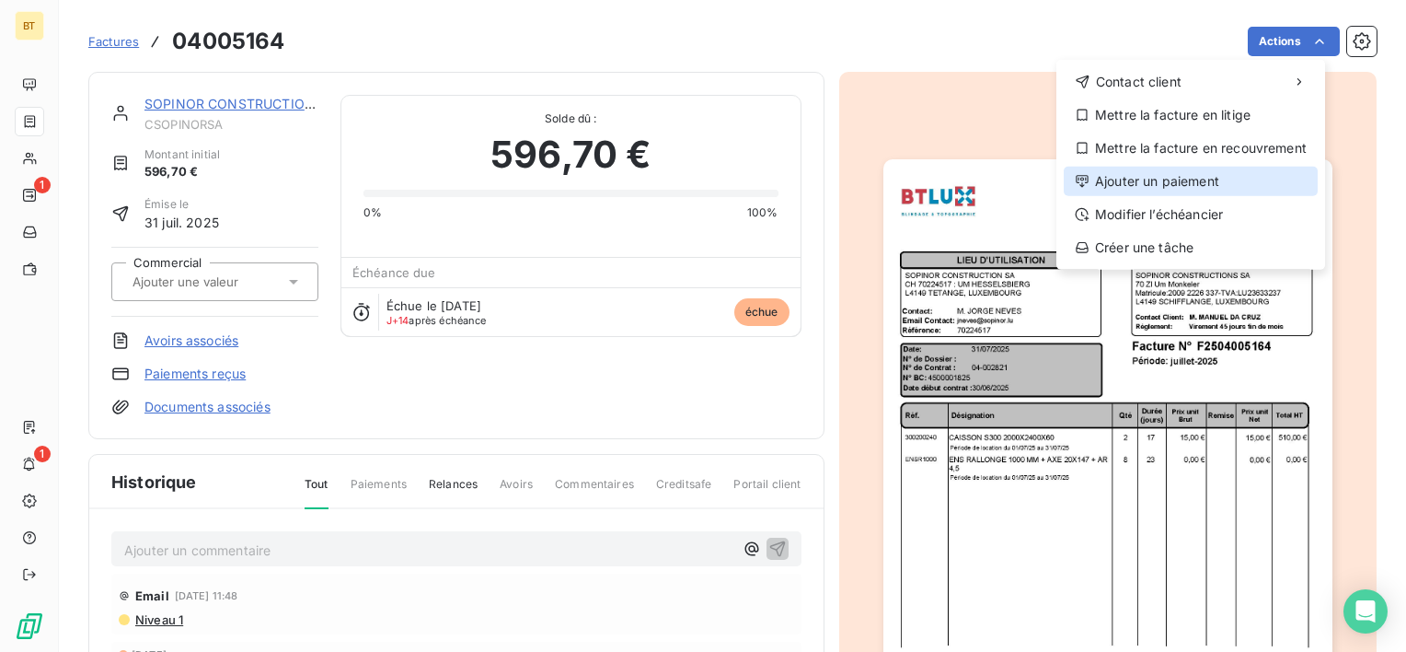
click at [1237, 186] on div "Ajouter un paiement" at bounding box center [1191, 181] width 254 height 29
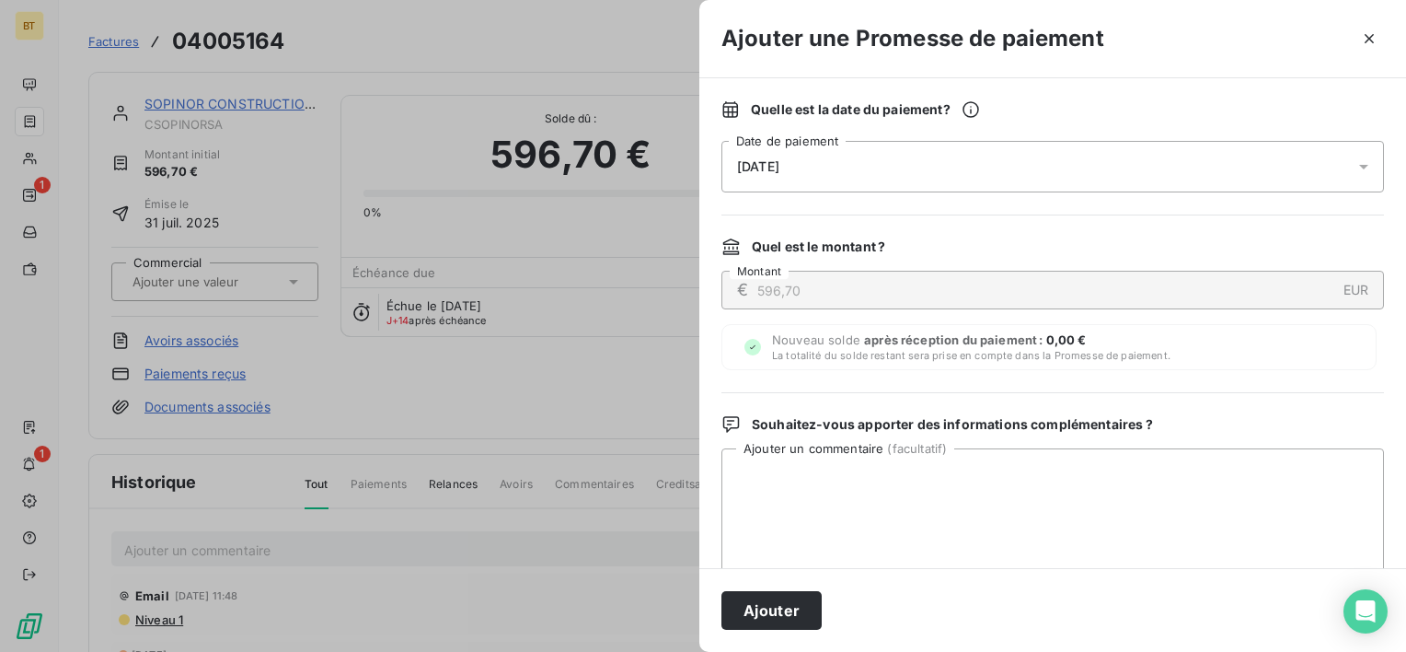
click at [1048, 162] on div "[DATE]" at bounding box center [1053, 167] width 663 height 52
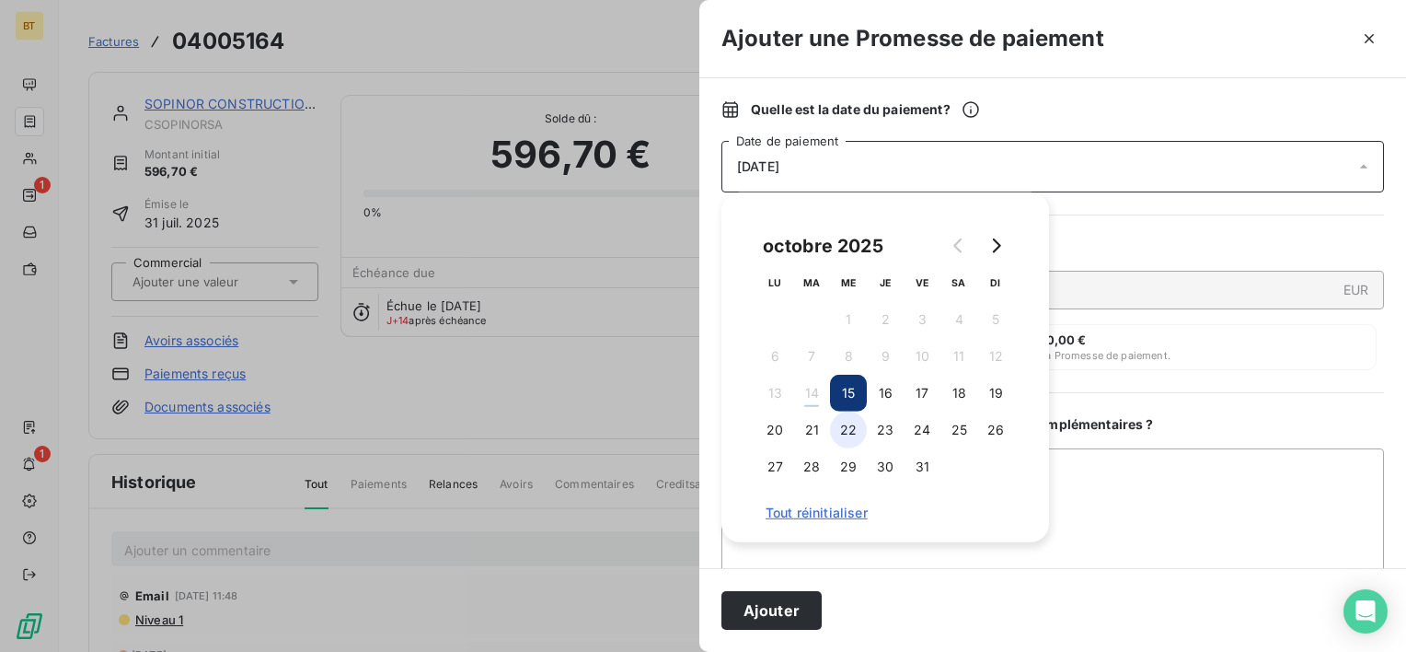
click at [850, 439] on button "22" at bounding box center [848, 429] width 37 height 37
click at [1122, 491] on textarea "Ajouter un commentaire ( facultatif )" at bounding box center [1053, 543] width 663 height 191
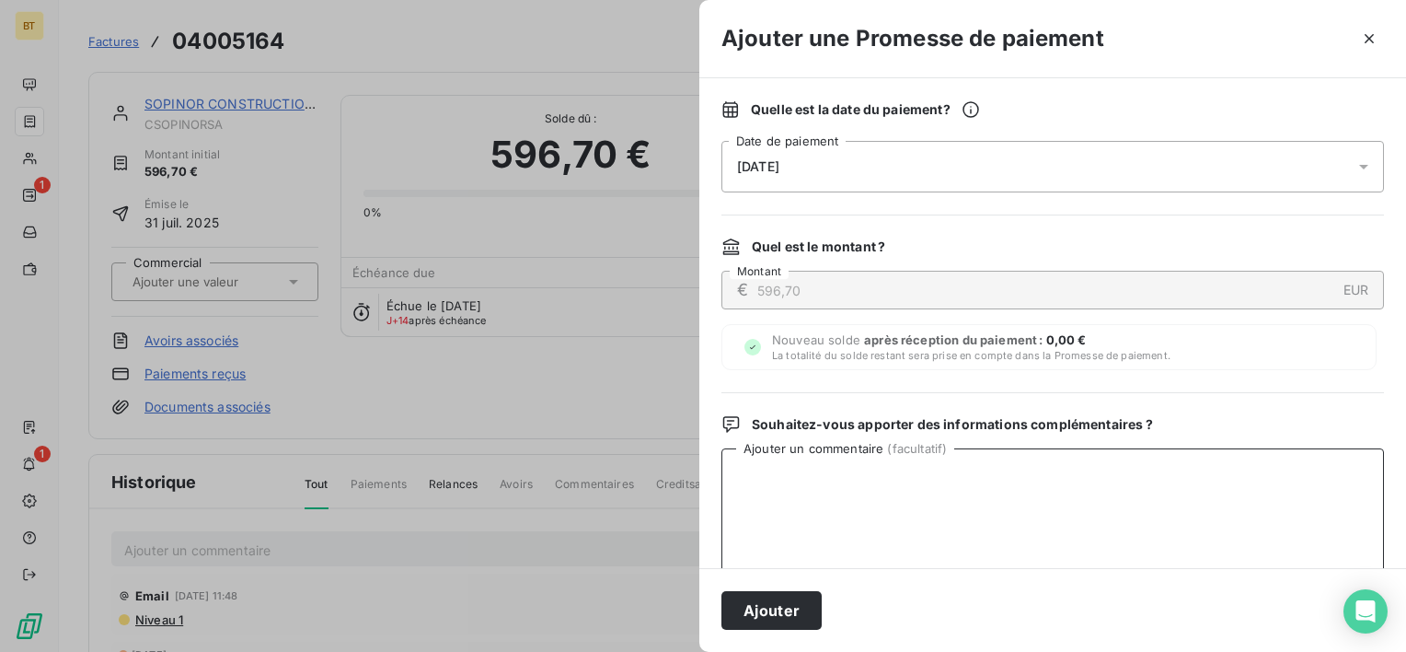
paste textarea "preuve de virement 12824.39 €"
type textarea "preuve de virement 12824.39 €"
click at [805, 610] on button "Ajouter" at bounding box center [772, 610] width 100 height 39
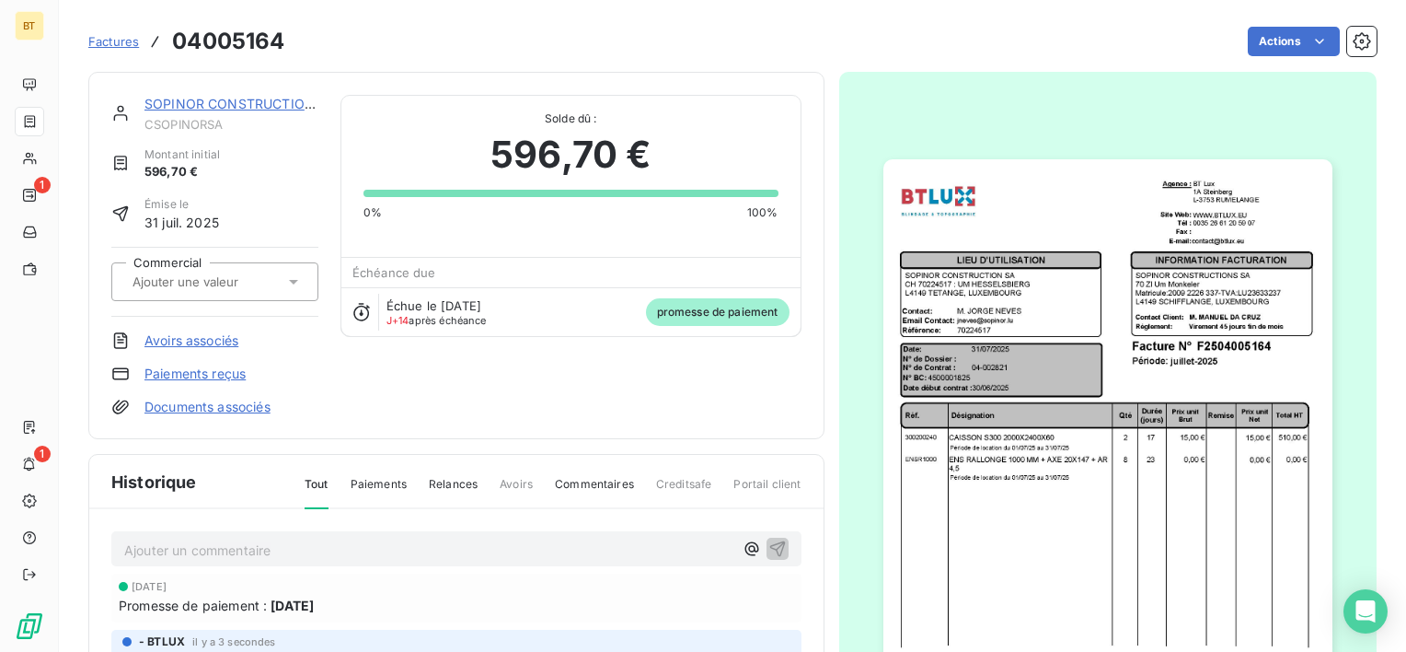
click at [123, 40] on span "Factures" at bounding box center [113, 41] width 51 height 15
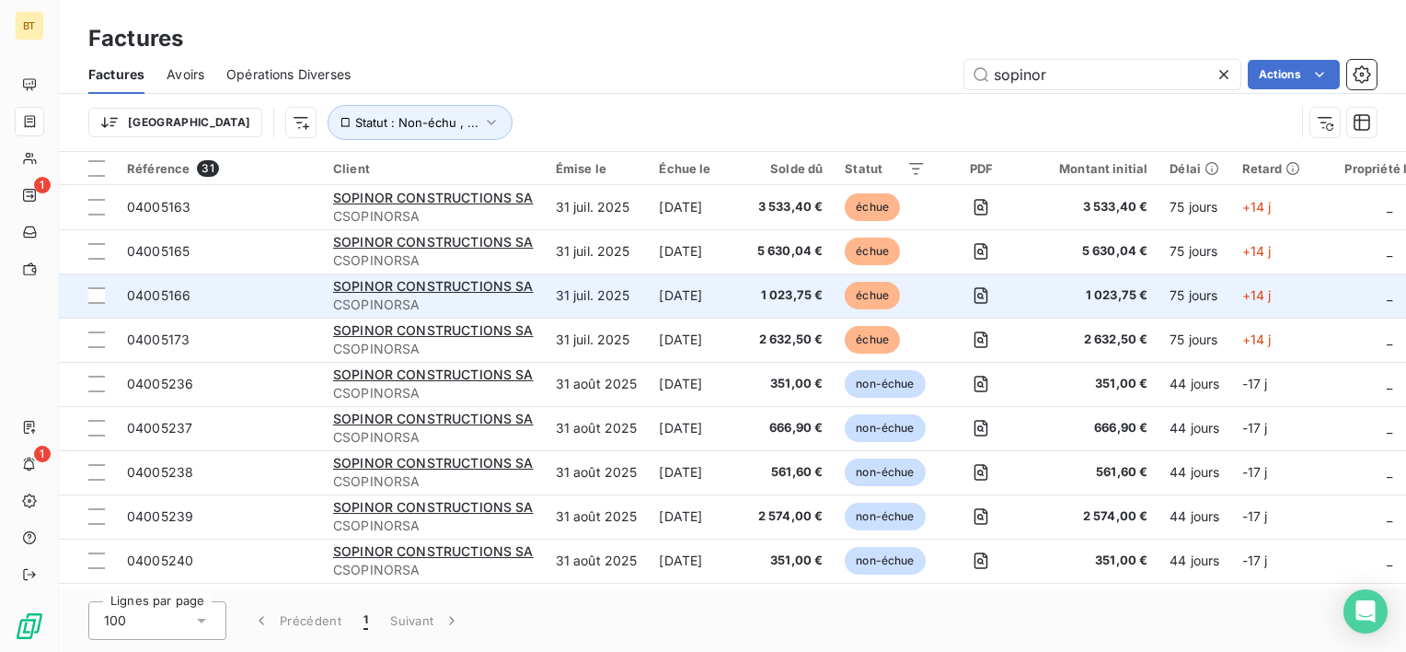
click at [169, 302] on span "04005166" at bounding box center [159, 295] width 64 height 16
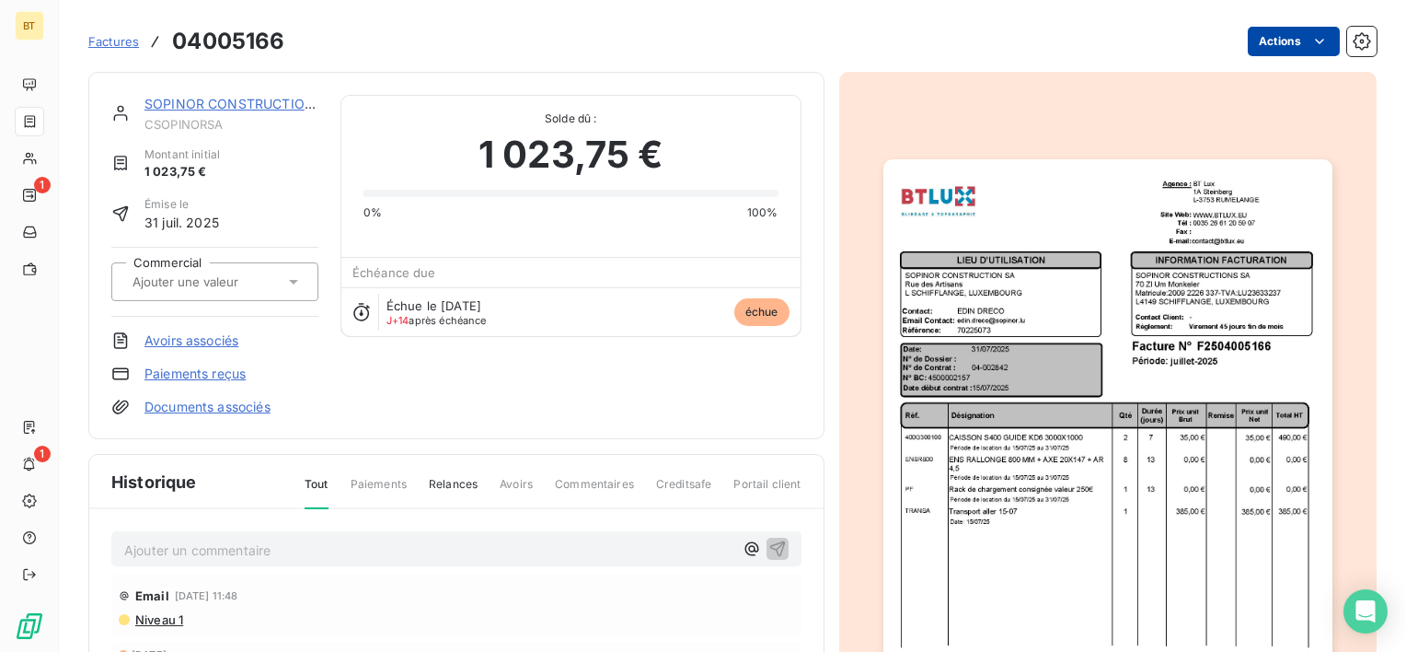
click at [1315, 38] on html "BT 1 1 Factures 04005166 Actions SOPINOR CONSTRUCTIONS SA CSOPINORSA Montant in…" at bounding box center [703, 326] width 1406 height 652
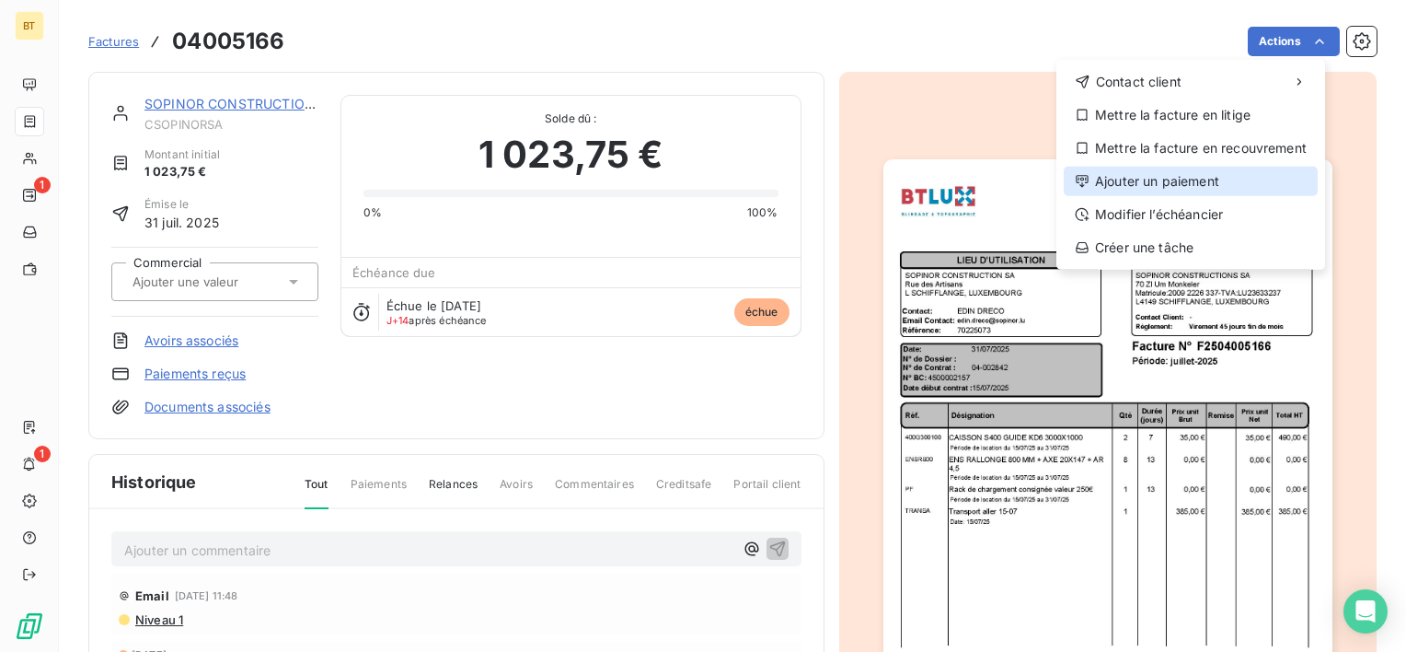
click at [1222, 191] on div "Ajouter un paiement" at bounding box center [1191, 181] width 254 height 29
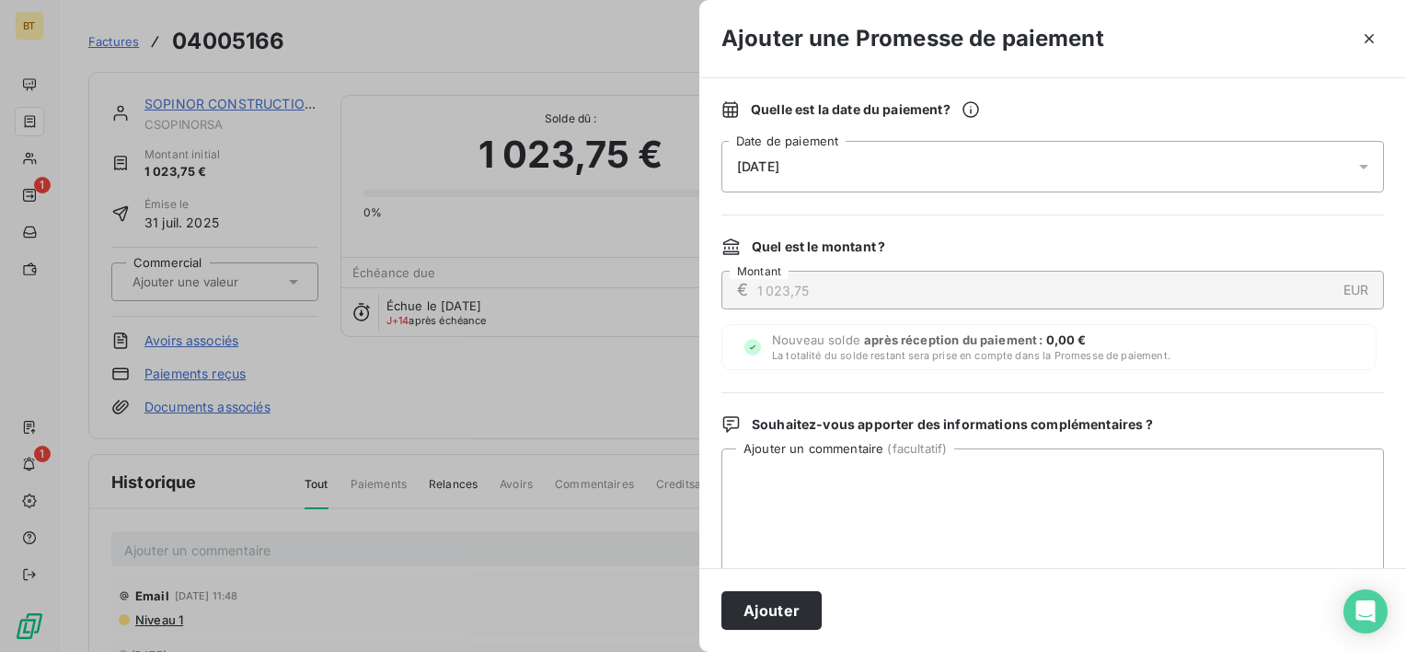
click at [935, 180] on div "[DATE]" at bounding box center [1053, 167] width 663 height 52
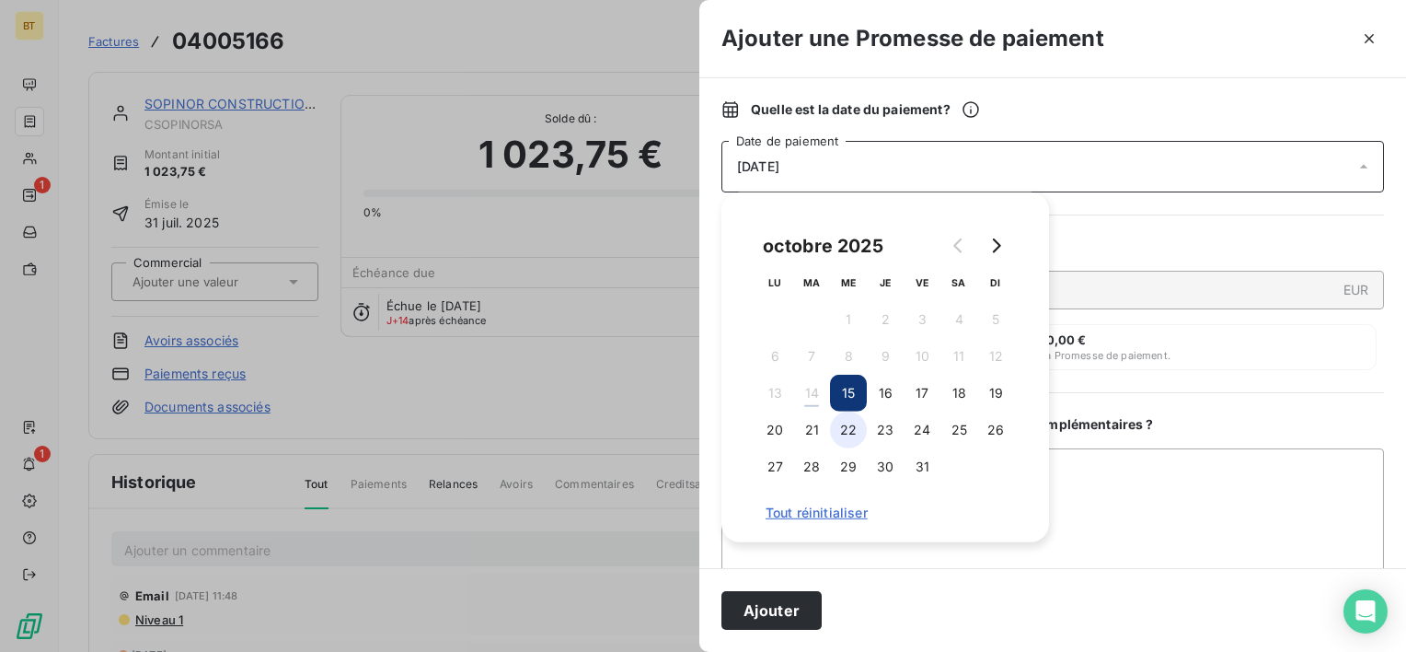
click at [847, 438] on button "22" at bounding box center [848, 429] width 37 height 37
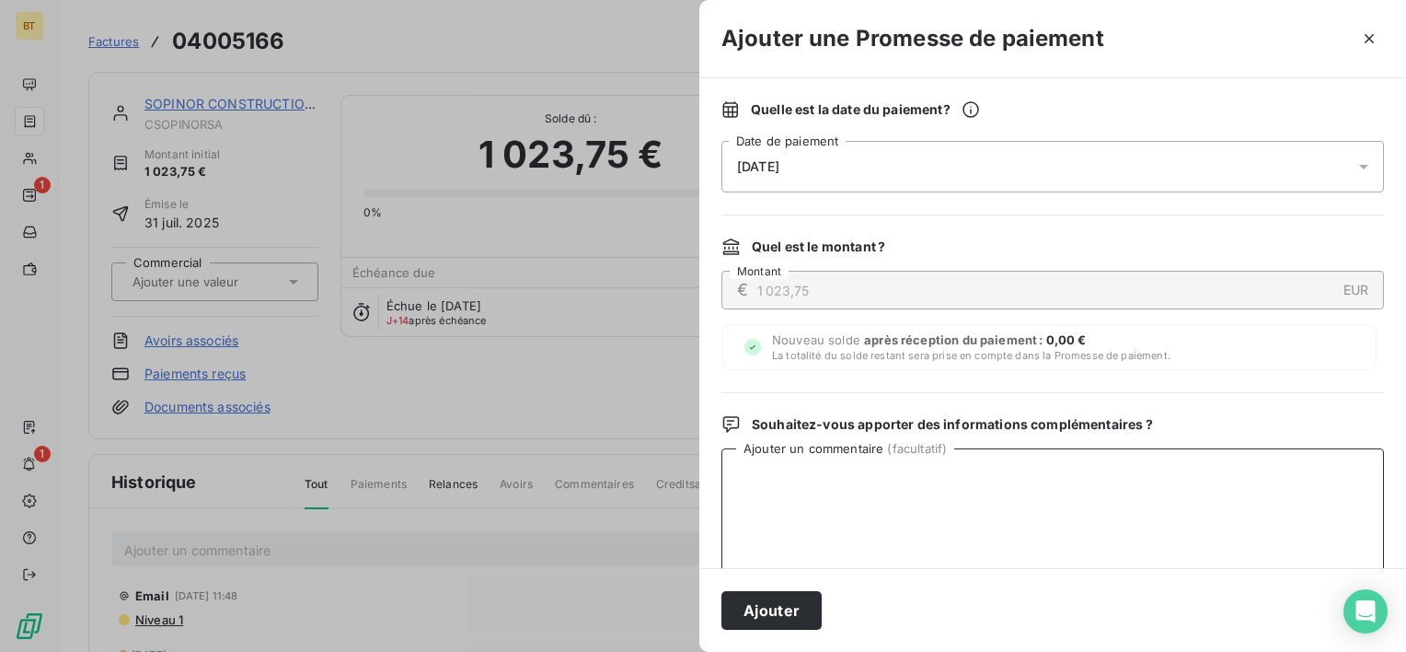
click at [1152, 485] on textarea "Ajouter un commentaire ( facultatif )" at bounding box center [1053, 543] width 663 height 191
paste textarea "preuve de virement 12824.39 €"
type textarea "preuve de virement 12824.39 €"
click at [788, 625] on button "Ajouter" at bounding box center [772, 610] width 100 height 39
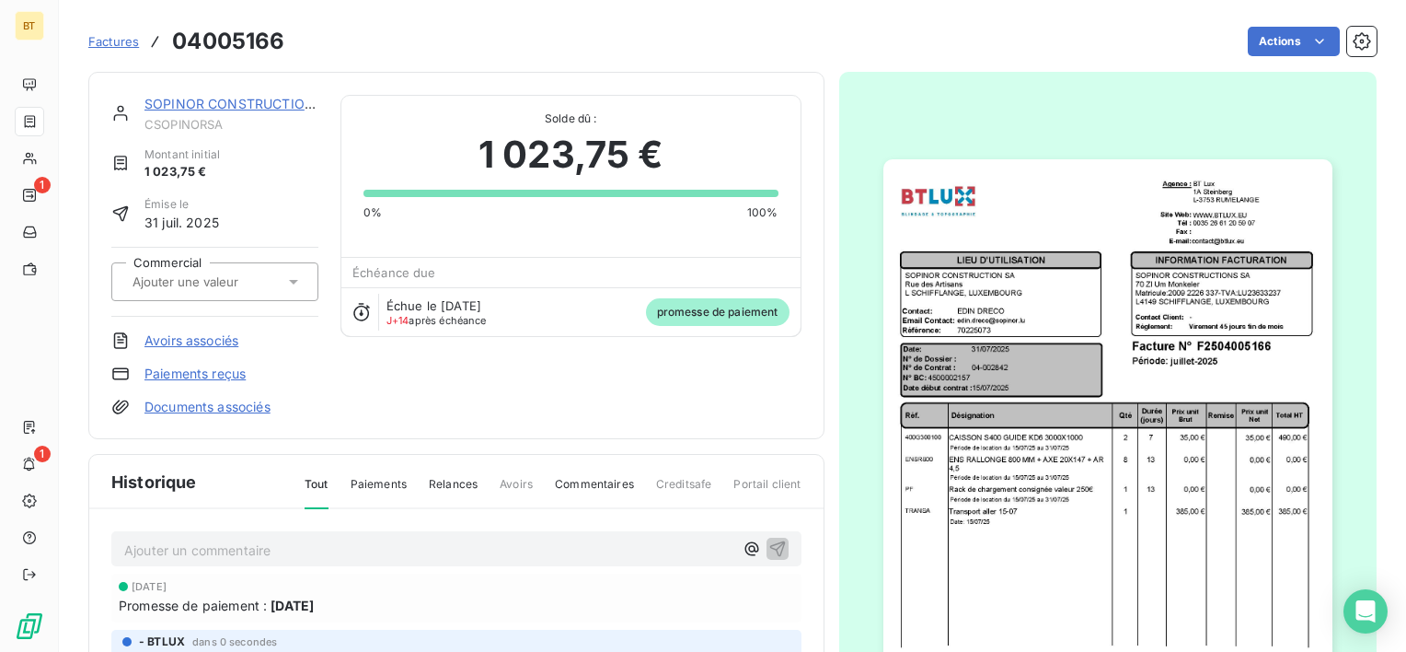
click at [109, 44] on span "Factures" at bounding box center [113, 41] width 51 height 15
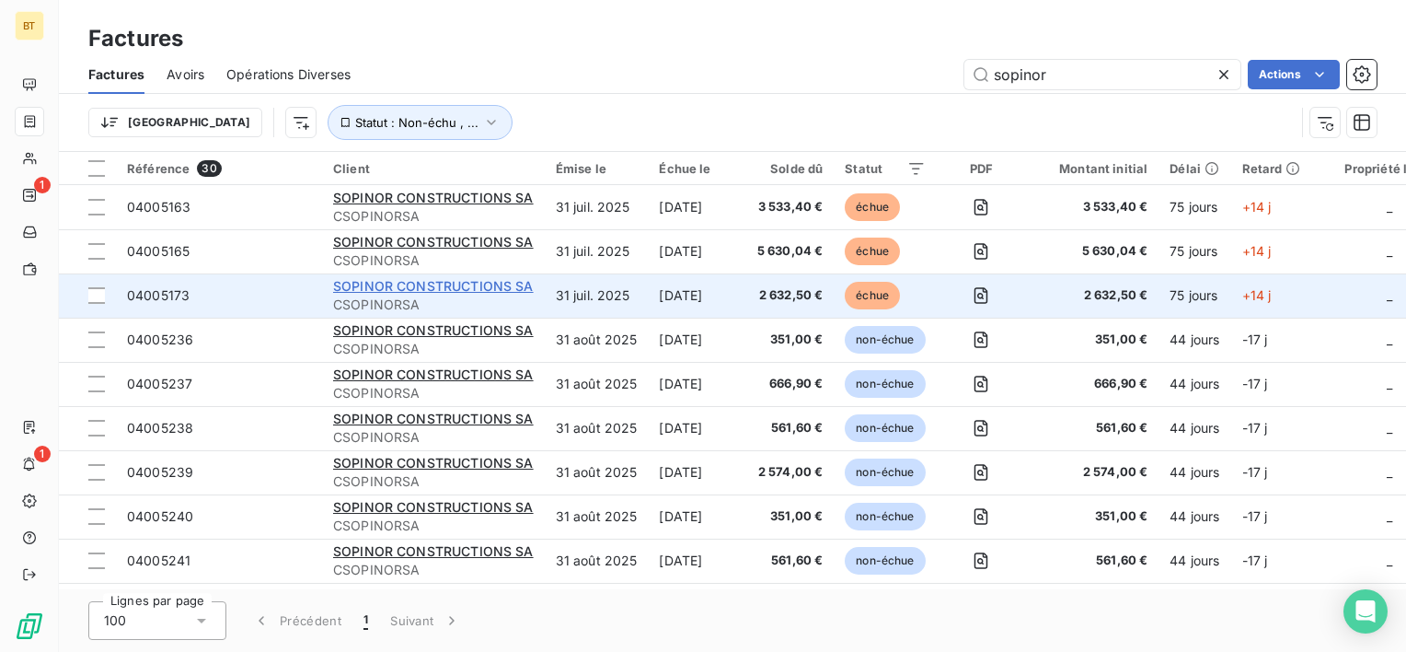
click at [445, 291] on span "SOPINOR CONSTRUCTIONS SA" at bounding box center [433, 286] width 201 height 16
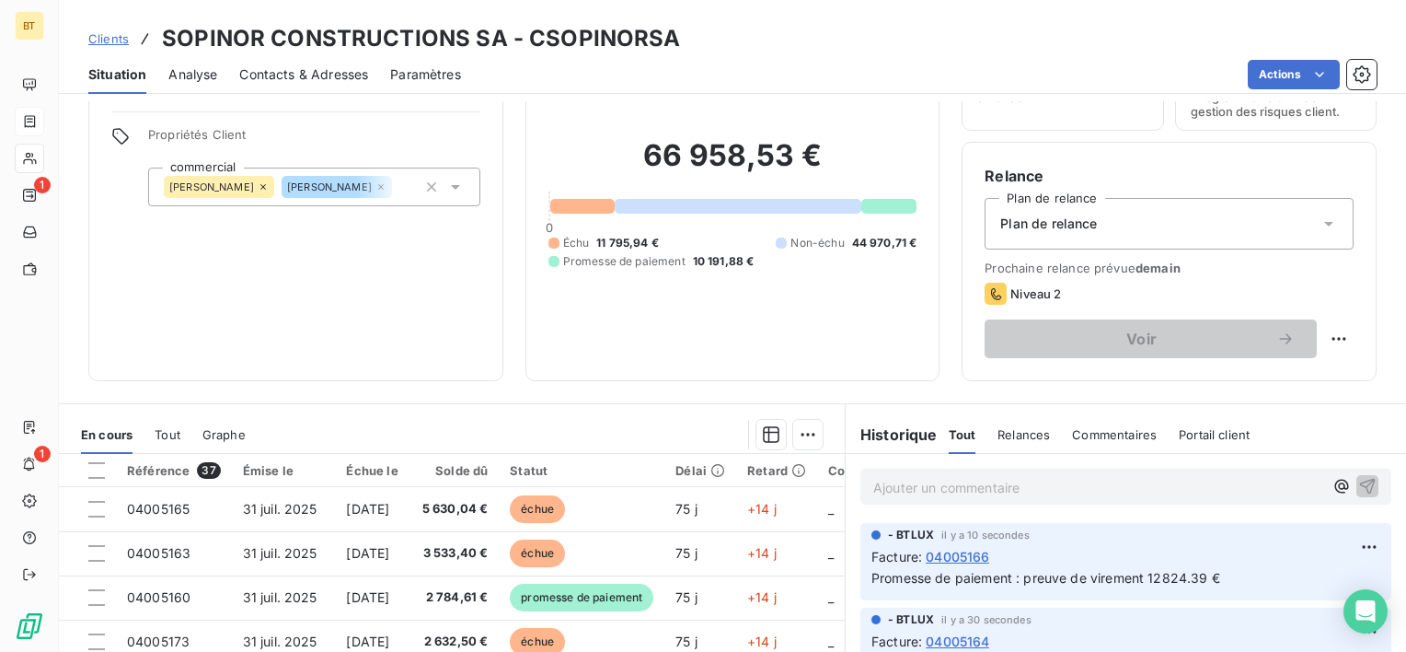
scroll to position [319, 0]
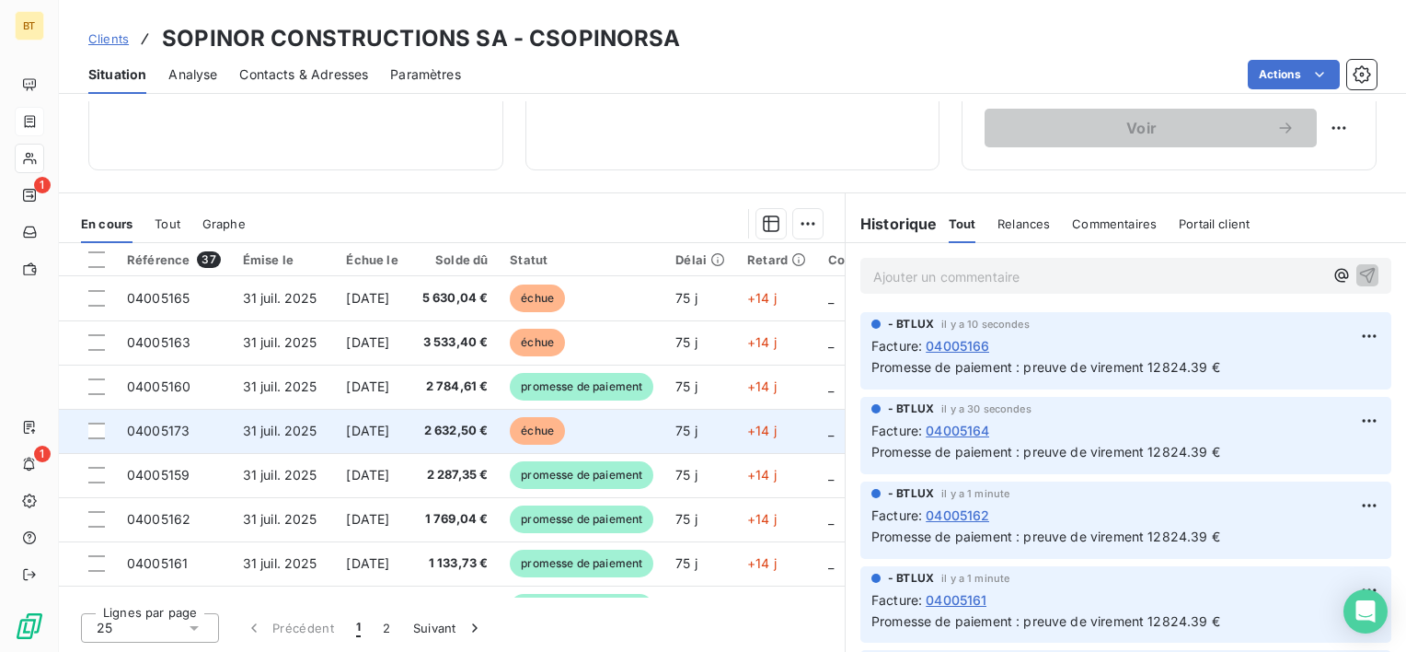
click at [173, 431] on span "04005173" at bounding box center [158, 430] width 63 height 16
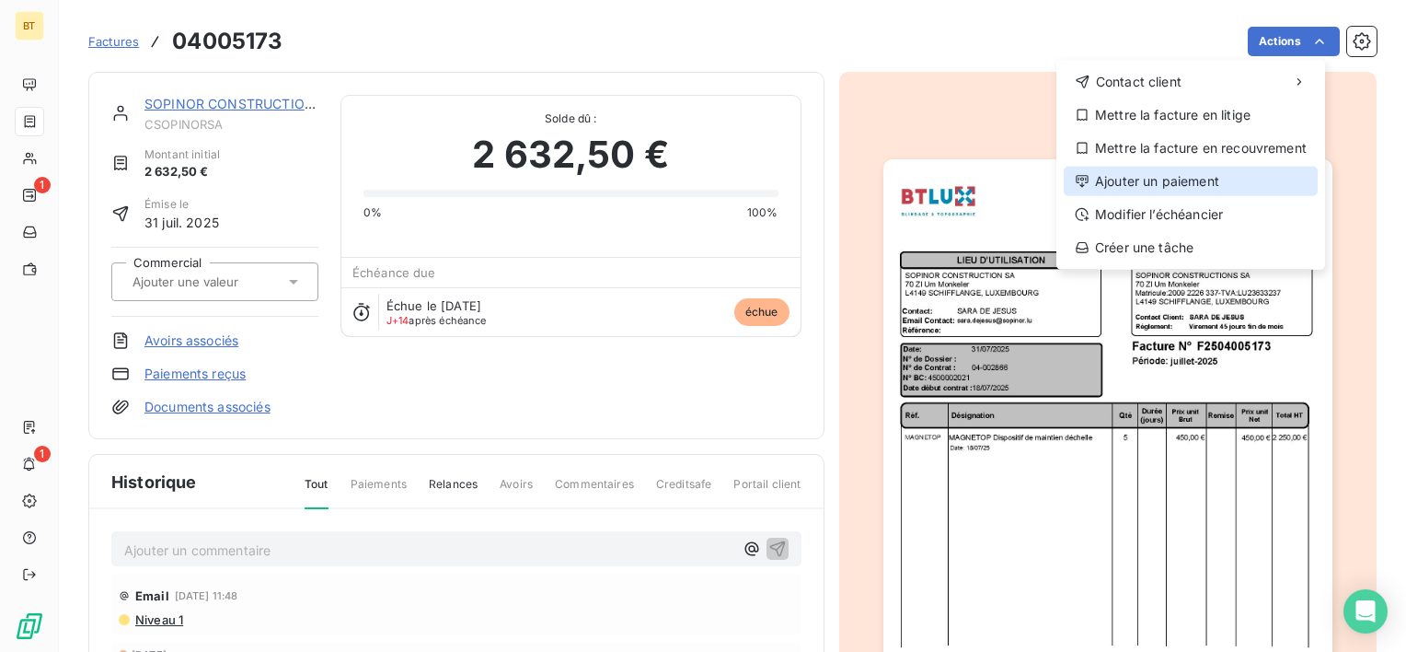
click at [1213, 182] on div "Ajouter un paiement" at bounding box center [1191, 181] width 254 height 29
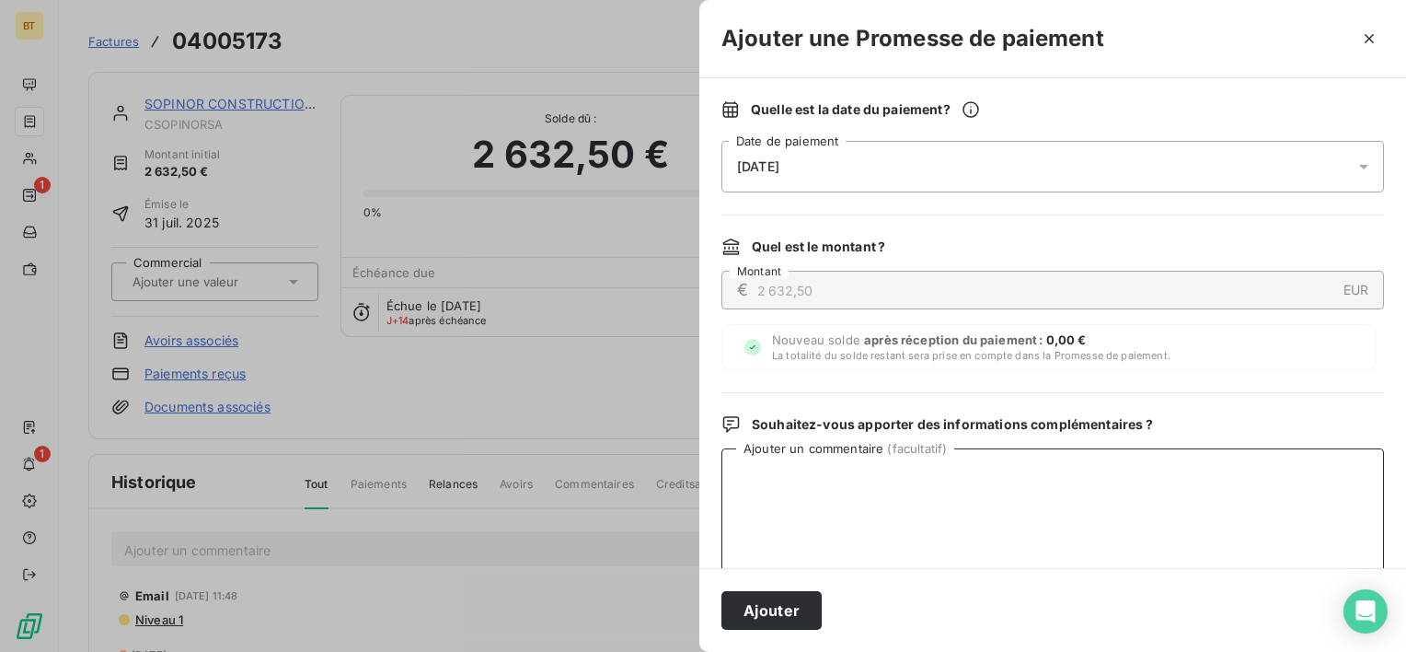
click at [1038, 491] on textarea "Ajouter un commentaire ( facultatif )" at bounding box center [1053, 543] width 663 height 191
paste textarea "preuve de virement 12824.39 €"
type textarea "preuve de virement 12824.39 €"
click at [838, 173] on div "[DATE]" at bounding box center [1053, 167] width 663 height 52
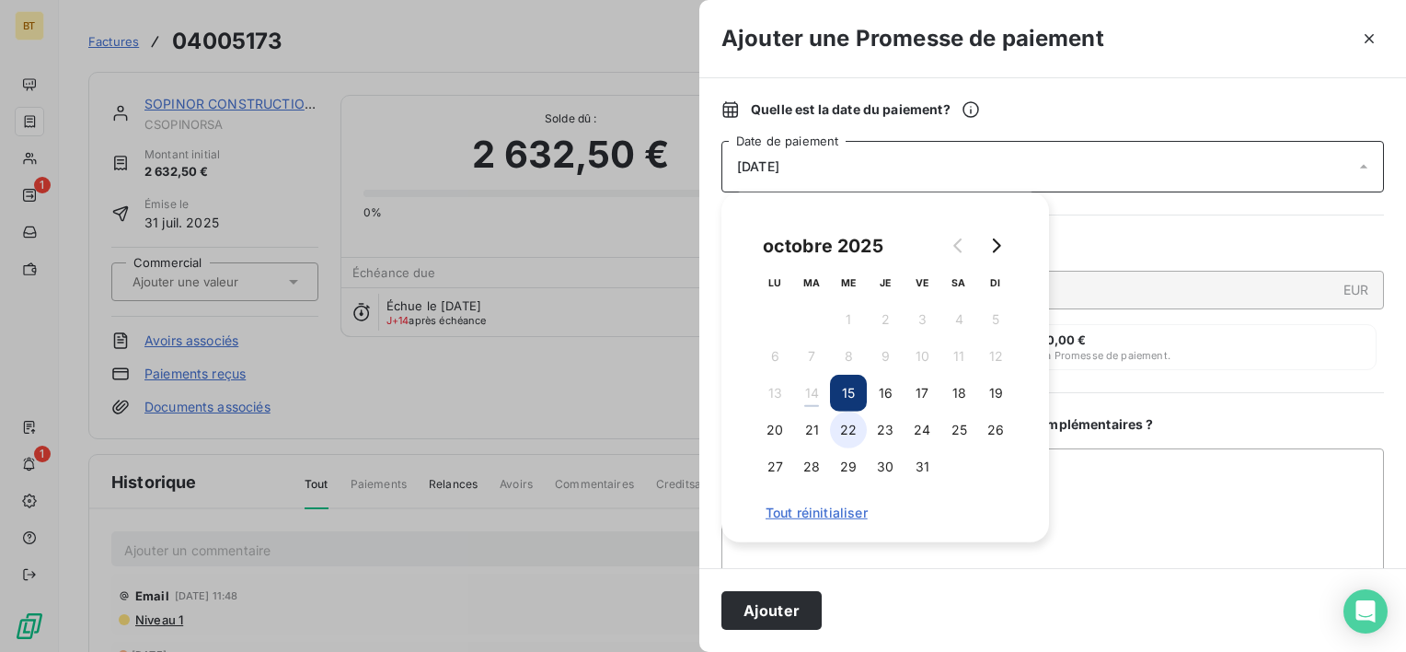
click at [847, 434] on button "22" at bounding box center [848, 429] width 37 height 37
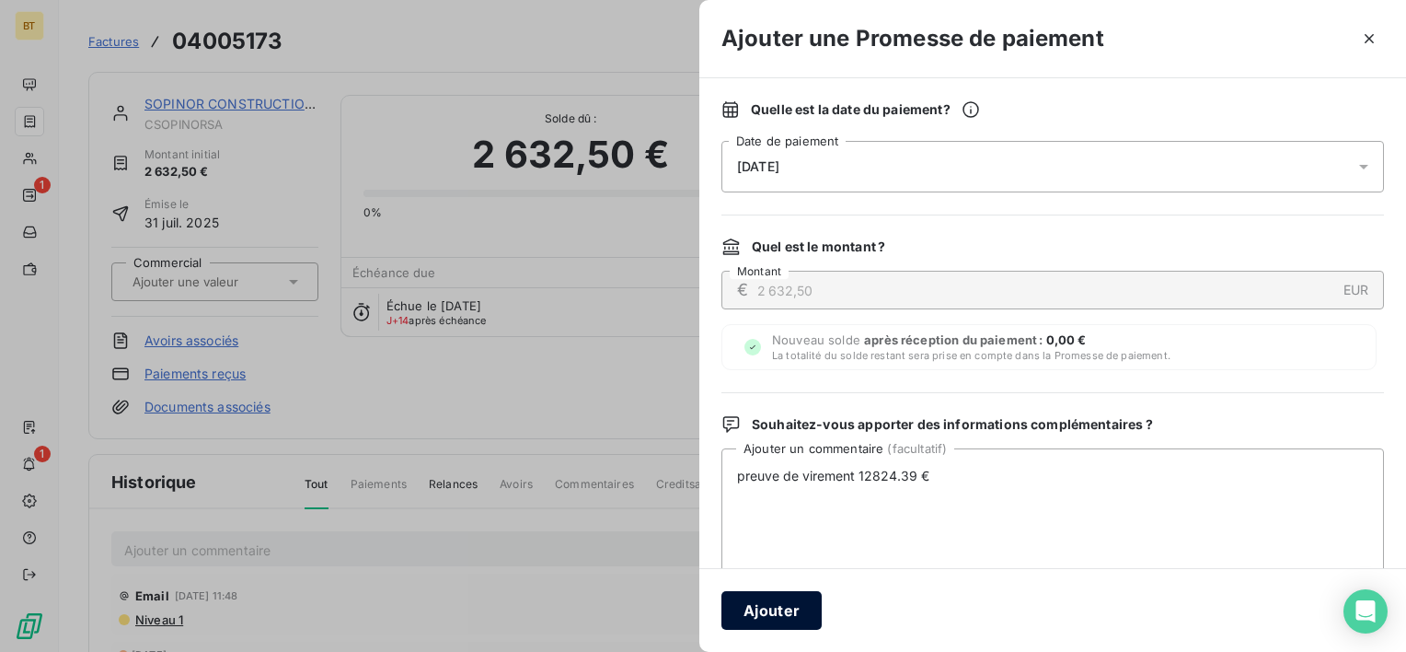
click at [781, 607] on button "Ajouter" at bounding box center [772, 610] width 100 height 39
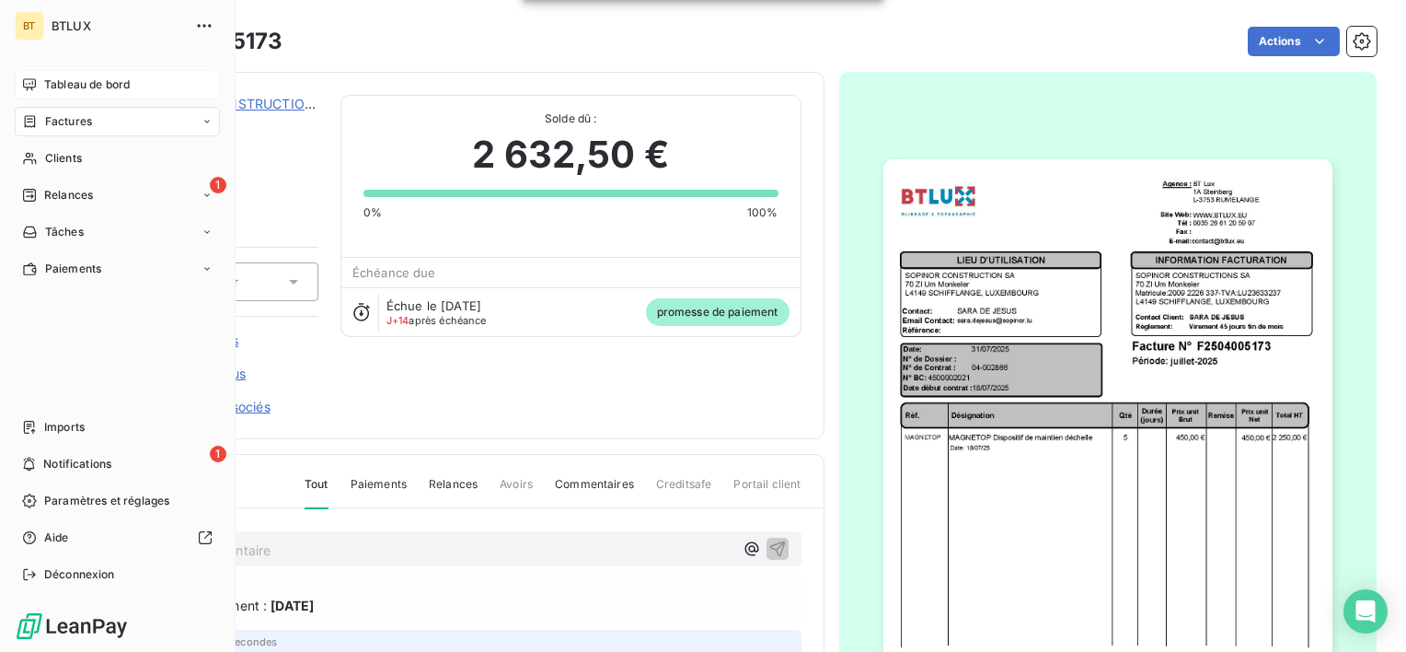
click at [61, 92] on span "Tableau de bord" at bounding box center [87, 84] width 86 height 17
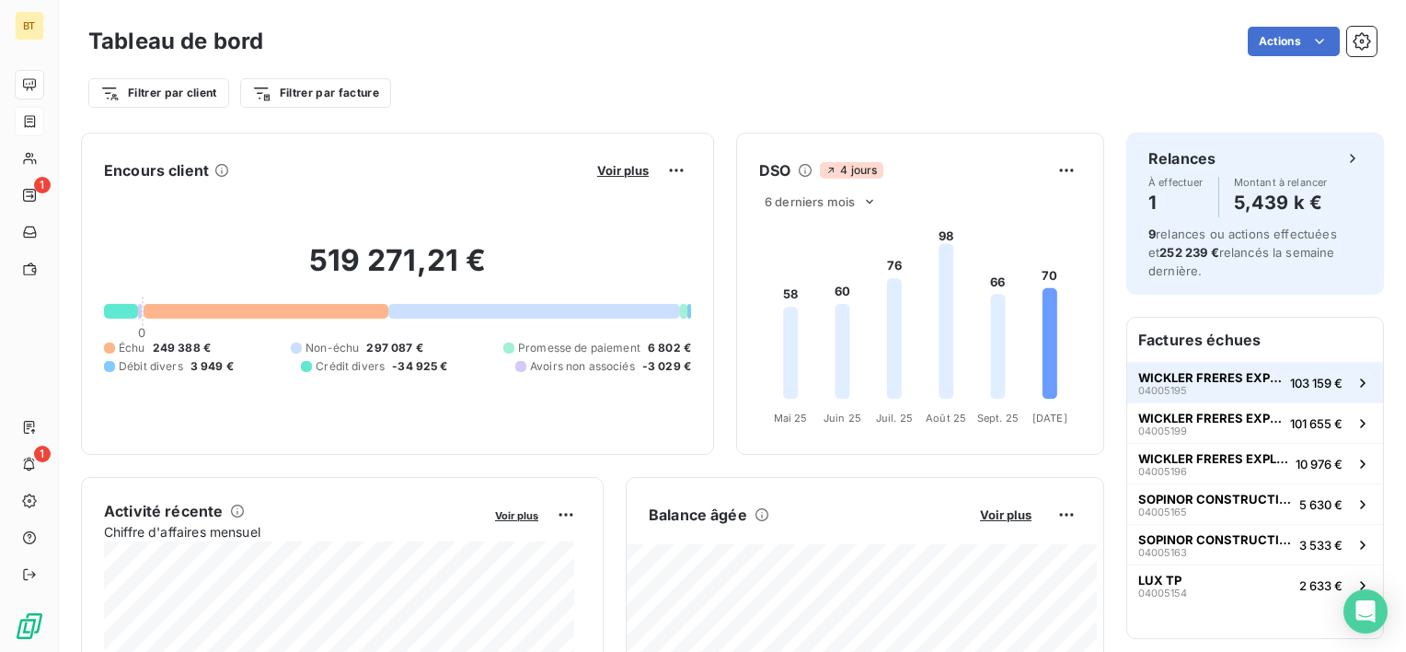
click at [1185, 383] on span "WICKLER FRERES EXPLOITATION SARL" at bounding box center [1211, 377] width 145 height 15
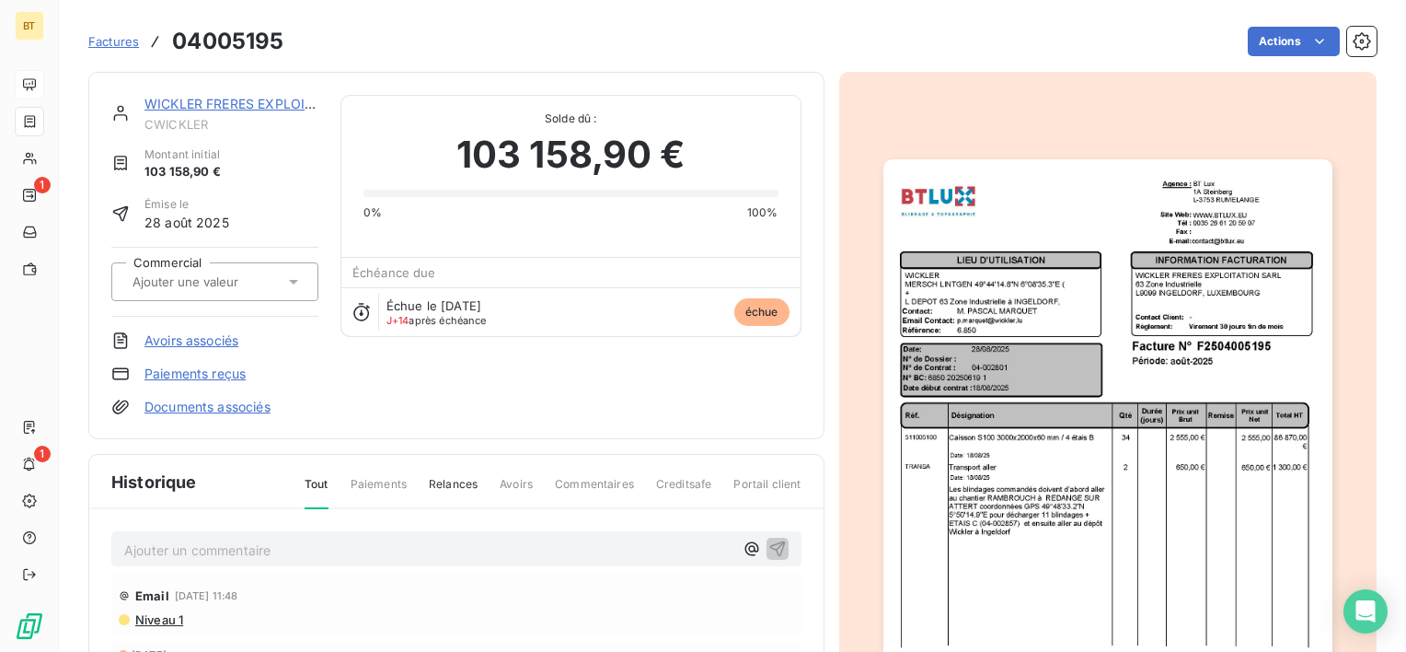
click at [109, 39] on span "Factures" at bounding box center [113, 41] width 51 height 15
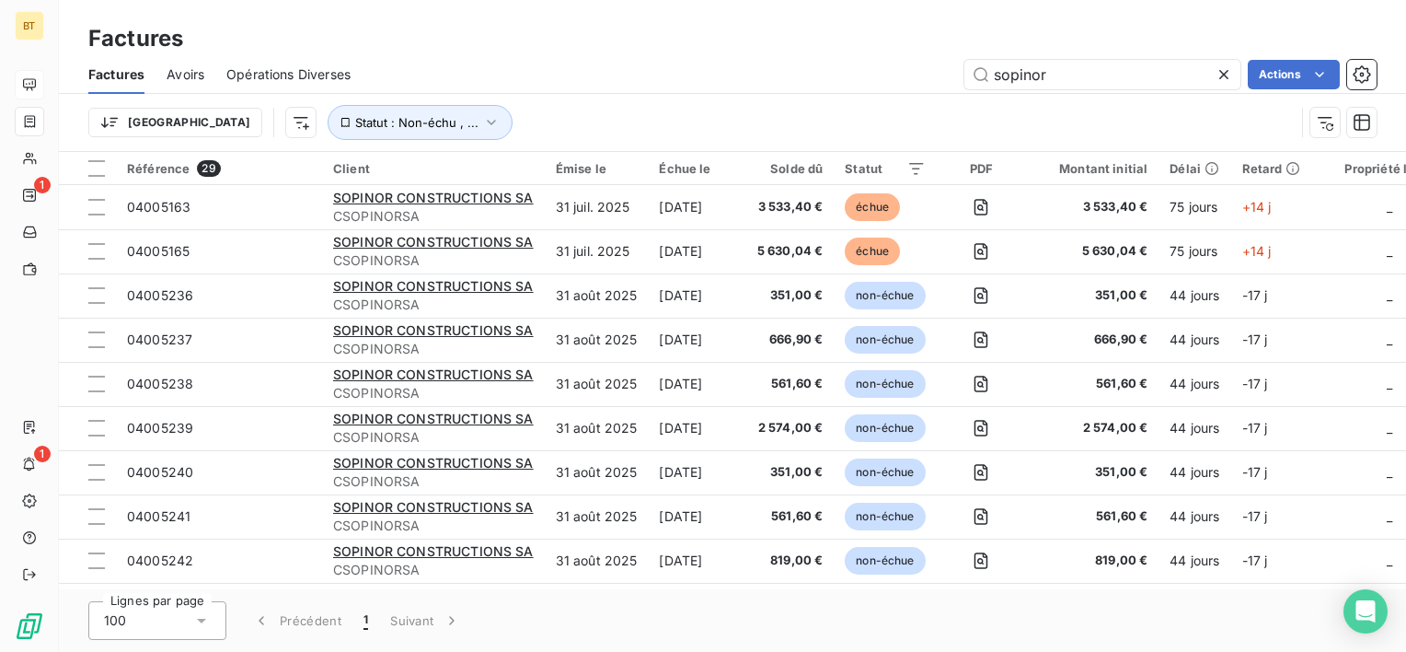
drag, startPoint x: 1059, startPoint y: 78, endPoint x: 989, endPoint y: 106, distance: 75.2
click at [929, 73] on div "sopinor Actions" at bounding box center [875, 74] width 1004 height 29
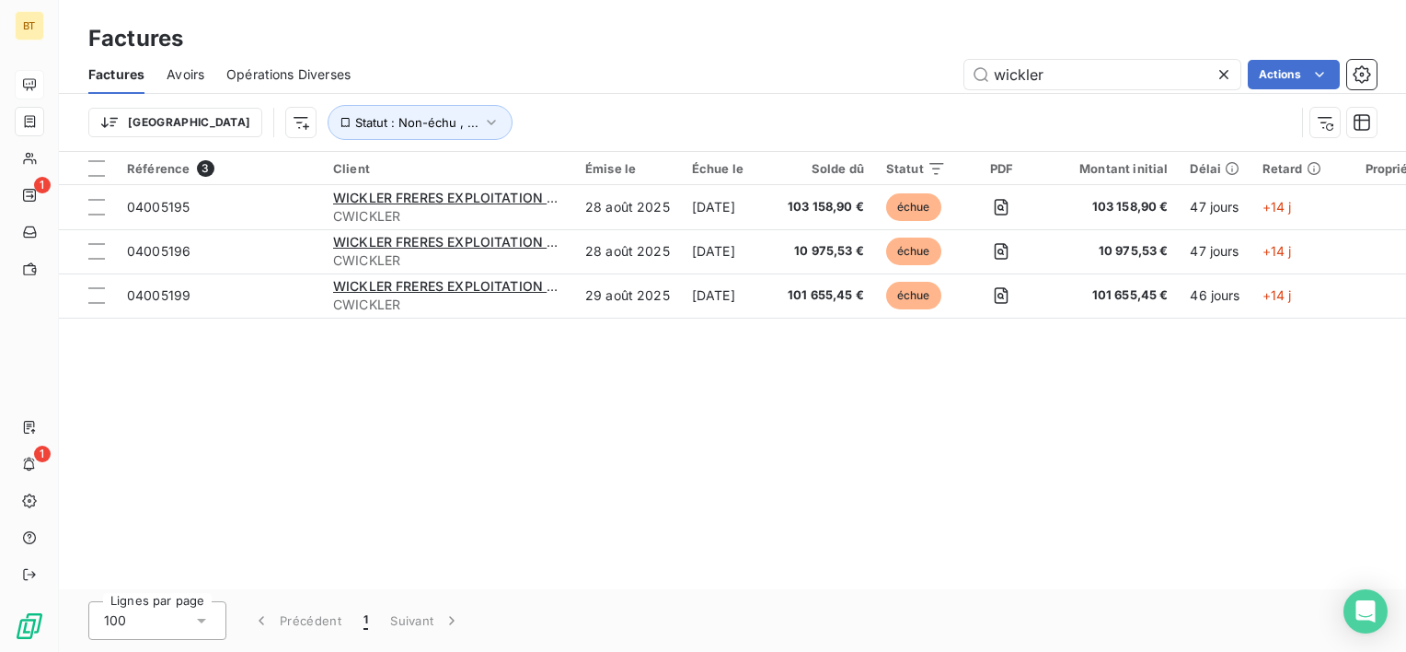
type input "wickler"
click at [858, 538] on div "Référence 3 Client Émise le Échue le Solde dû Statut PDF Montant initial Délai …" at bounding box center [733, 370] width 1348 height 437
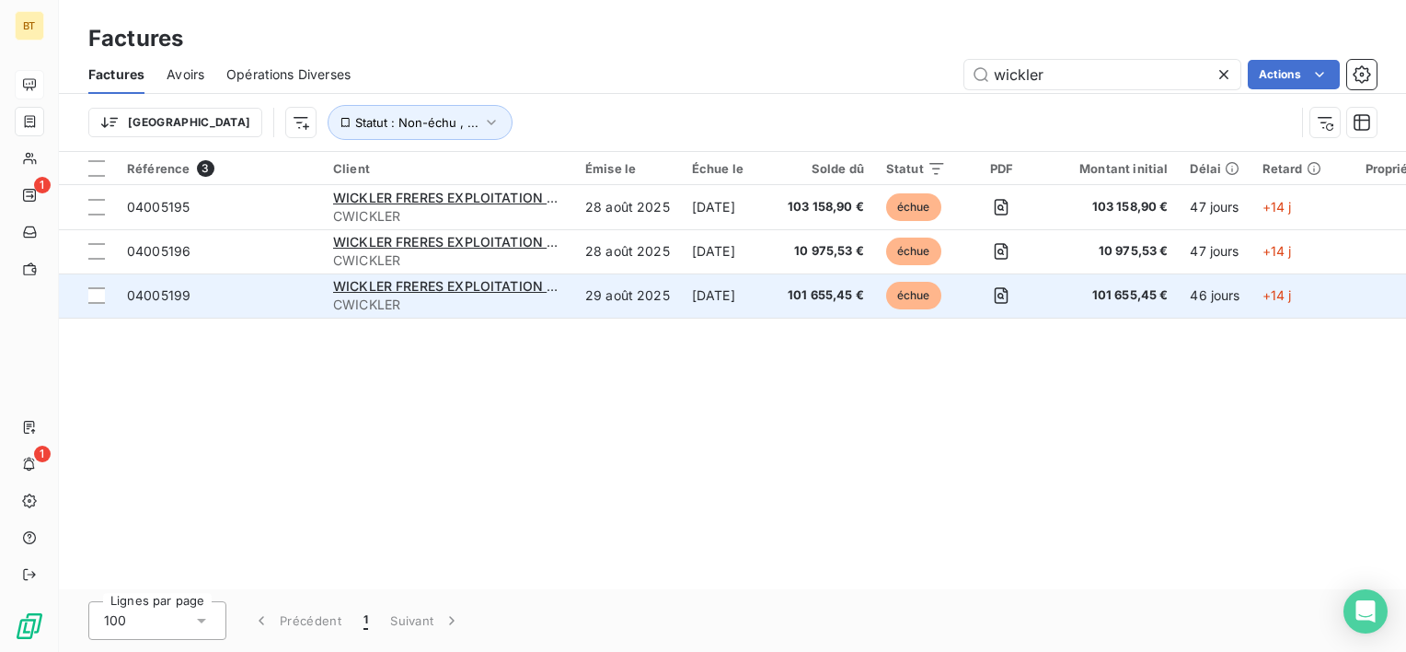
click at [735, 306] on td "[DATE]" at bounding box center [729, 295] width 96 height 44
